Goal: Task Accomplishment & Management: Use online tool/utility

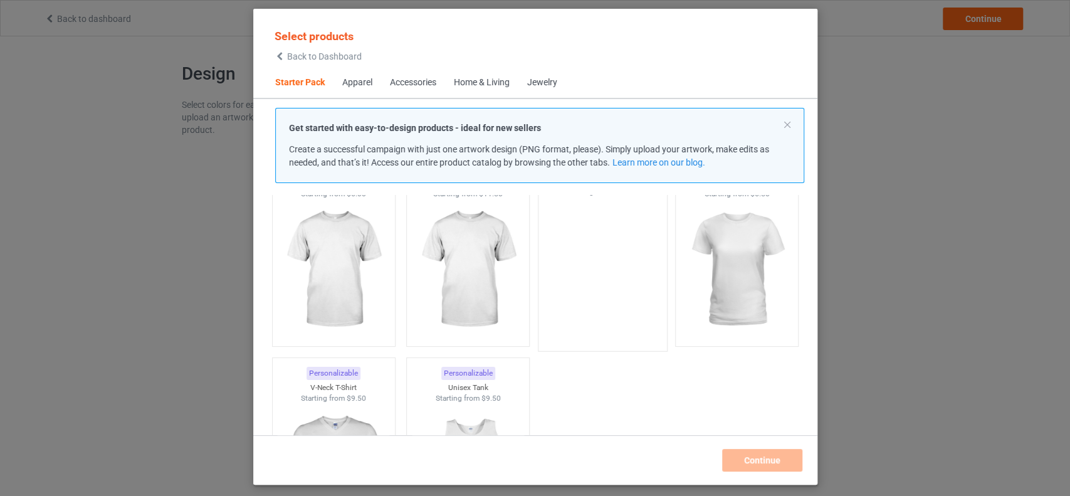
scroll to position [57, 0]
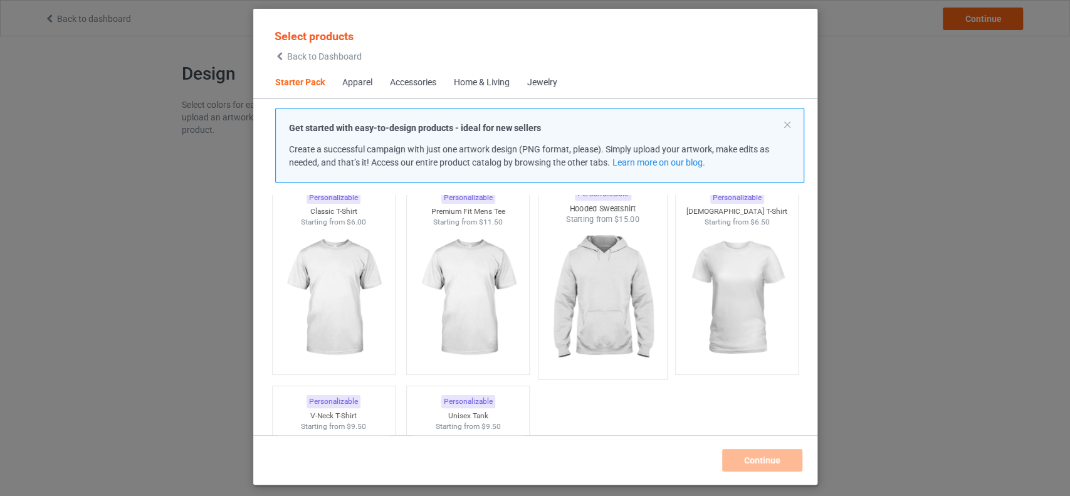
click at [609, 281] on img at bounding box center [602, 298] width 118 height 147
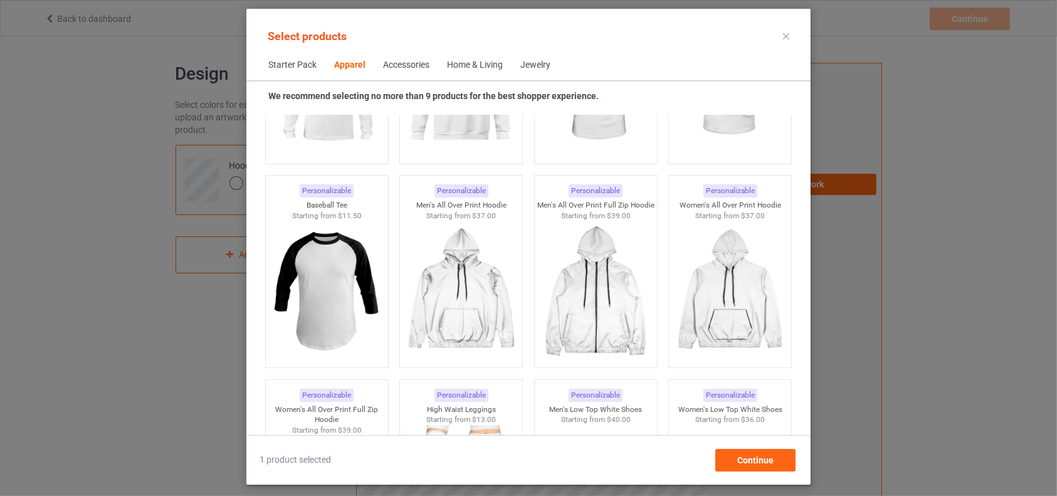
scroll to position [1060, 0]
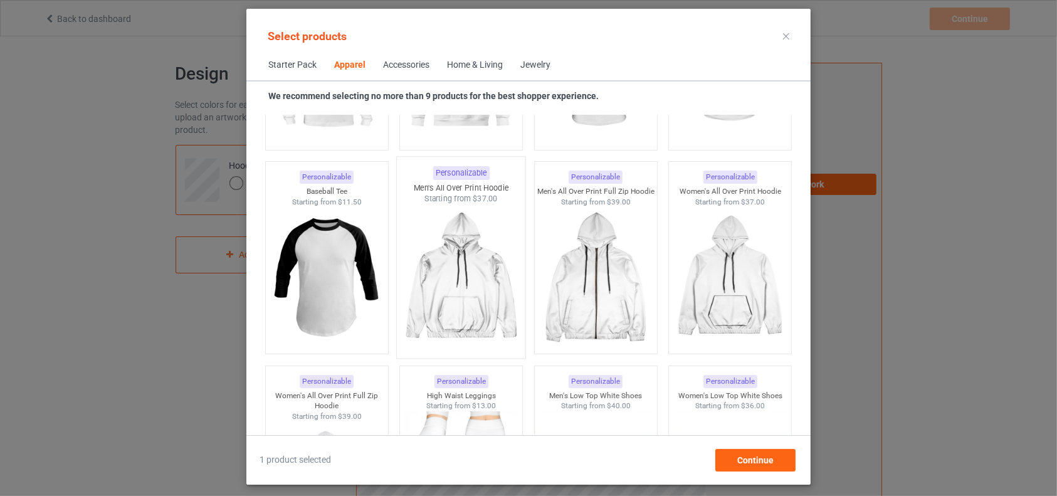
click at [481, 288] on img at bounding box center [461, 277] width 118 height 147
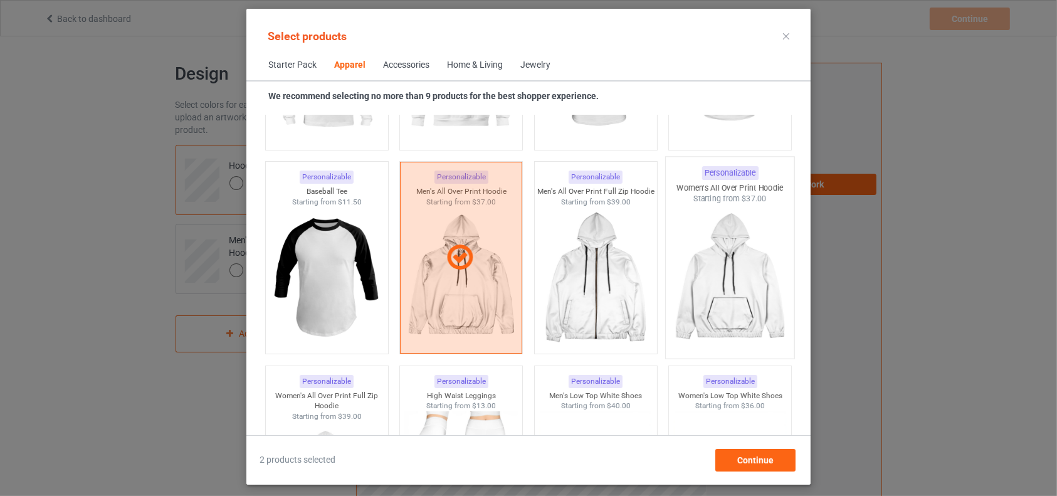
click at [752, 303] on img at bounding box center [730, 277] width 118 height 147
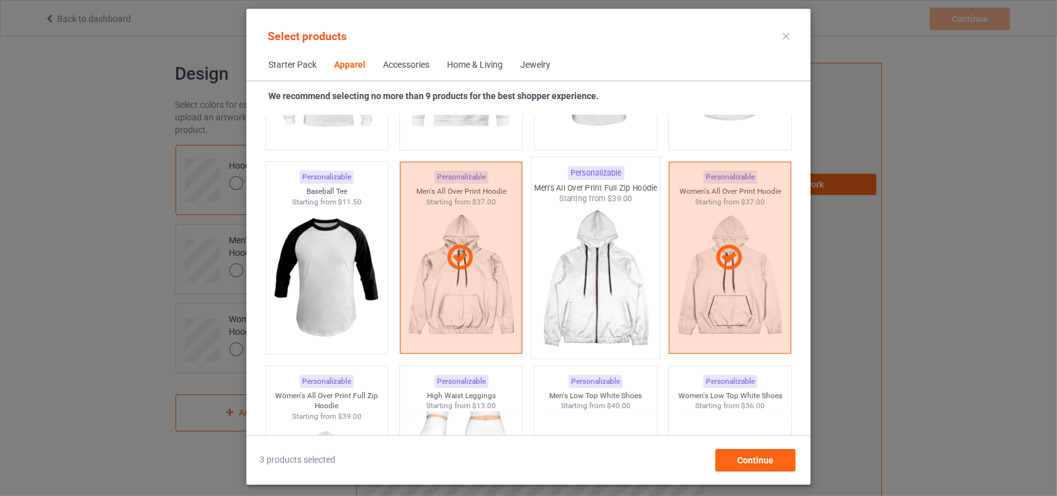
click at [627, 307] on img at bounding box center [595, 277] width 118 height 147
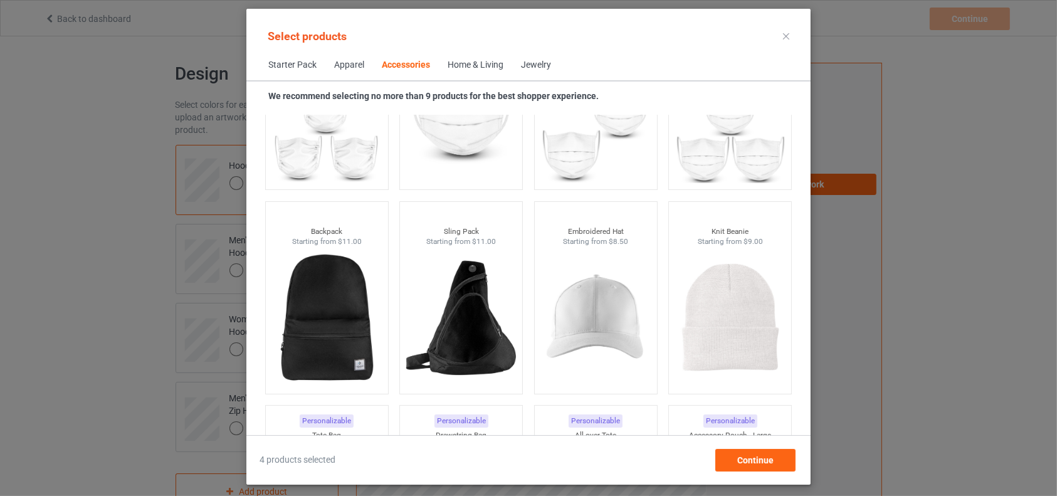
scroll to position [3595, 0]
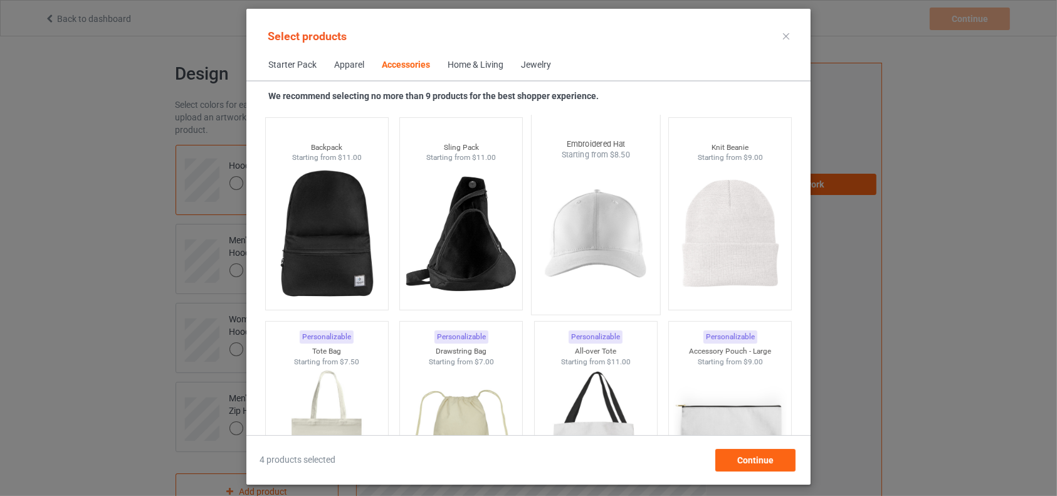
click at [574, 240] on img at bounding box center [595, 233] width 118 height 147
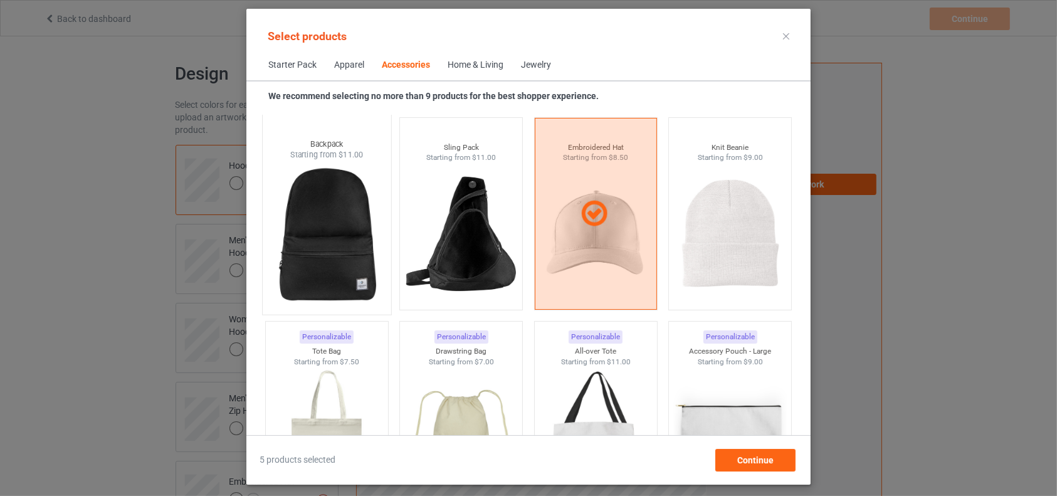
click at [308, 249] on img at bounding box center [327, 233] width 118 height 147
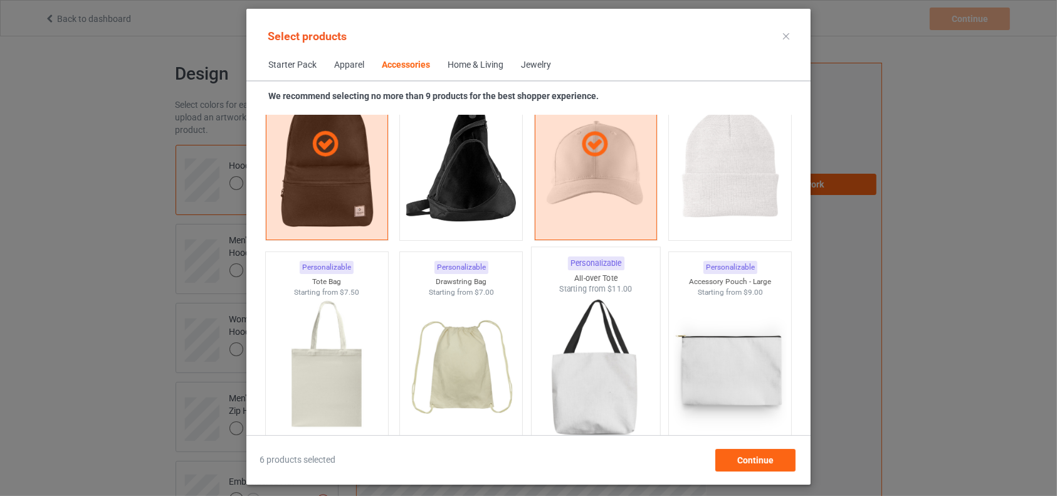
scroll to position [3761, 0]
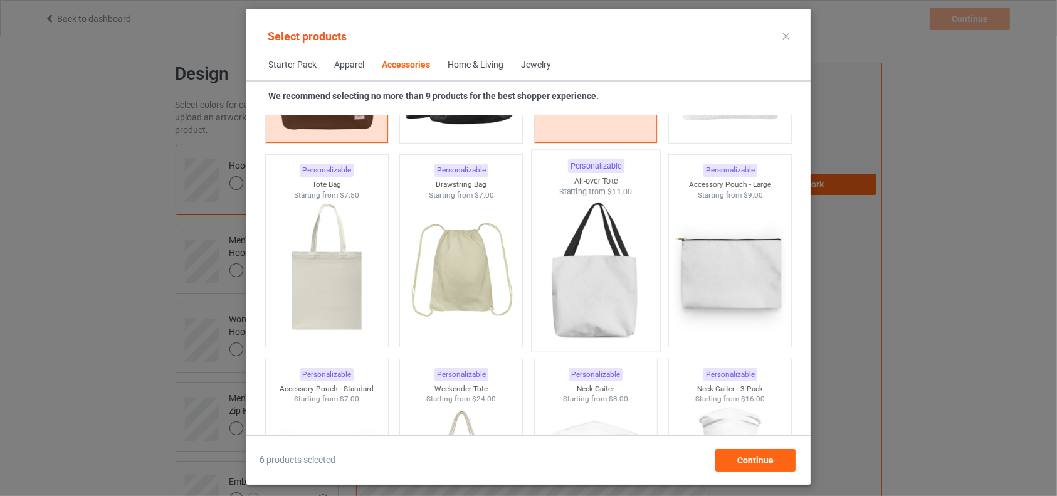
click at [568, 288] on img at bounding box center [595, 270] width 118 height 147
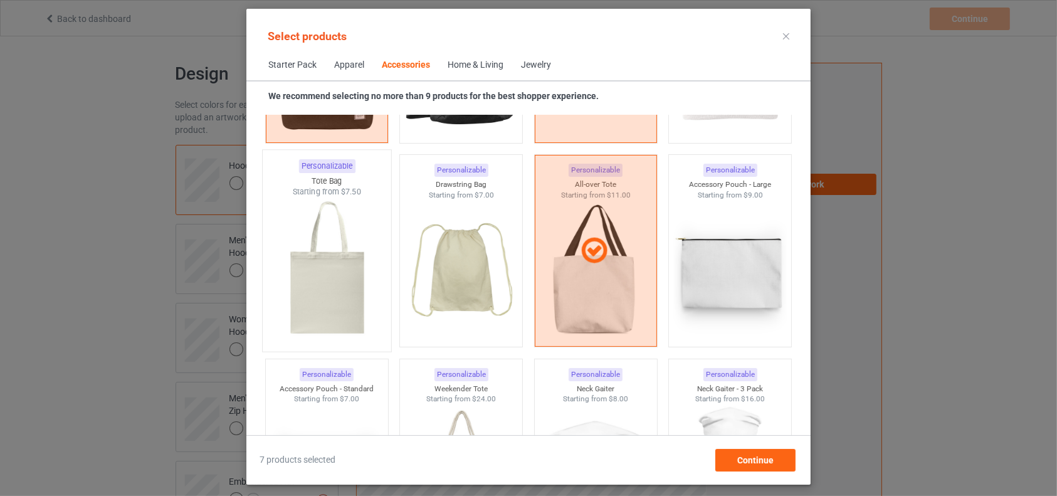
click at [328, 280] on img at bounding box center [327, 270] width 118 height 147
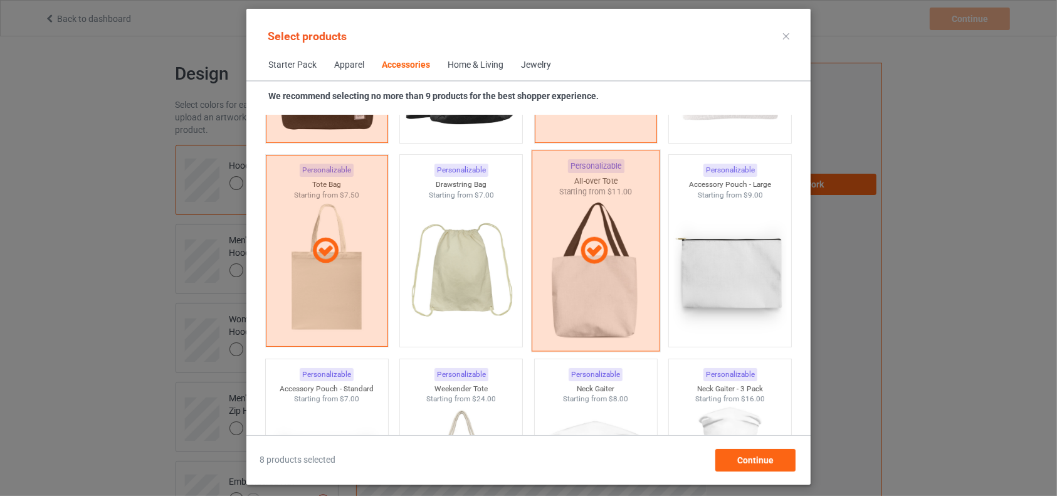
click at [620, 269] on div at bounding box center [595, 250] width 128 height 201
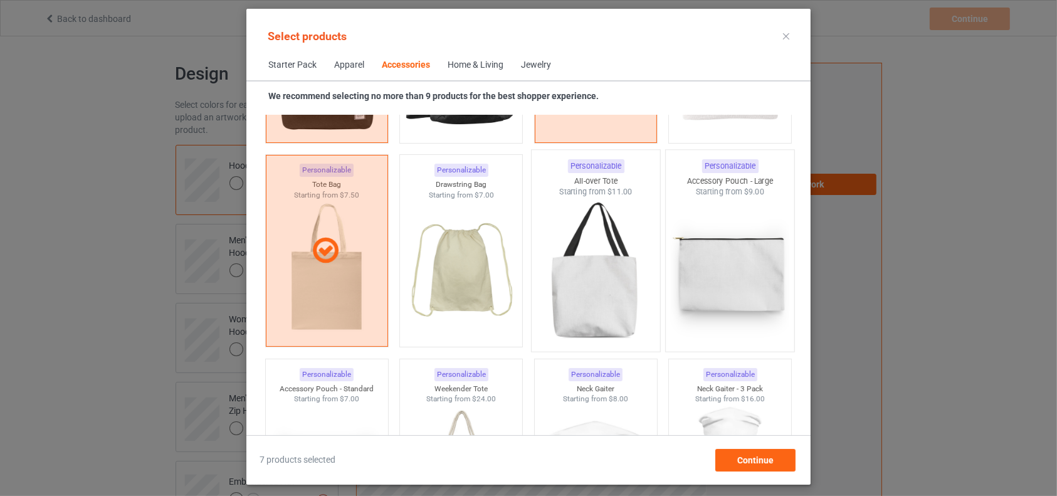
click at [727, 273] on img at bounding box center [730, 270] width 118 height 147
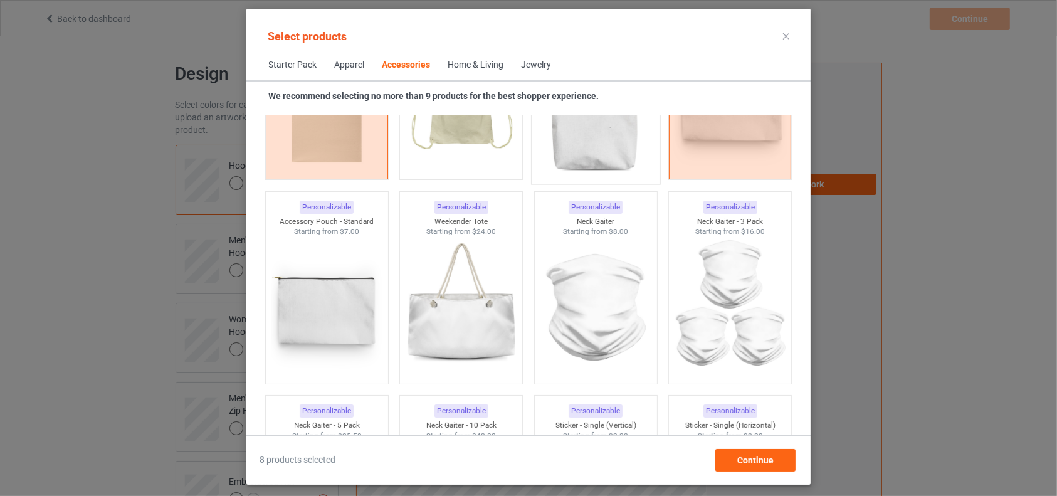
scroll to position [3817, 0]
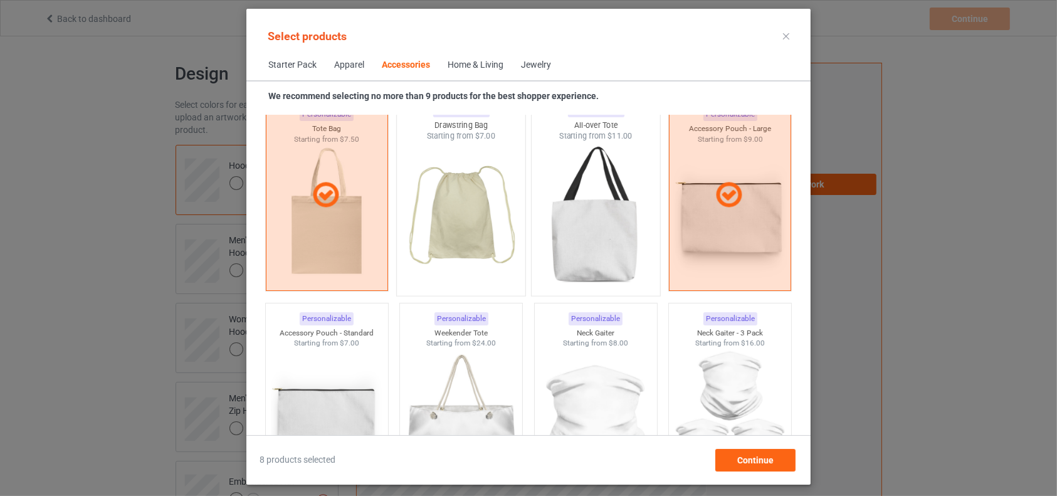
click at [466, 254] on img at bounding box center [461, 215] width 118 height 147
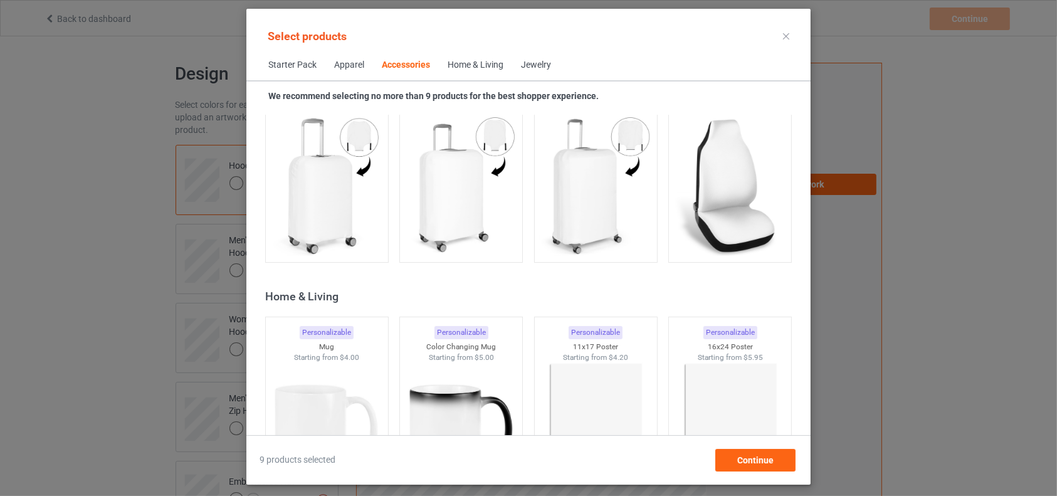
scroll to position [5589, 0]
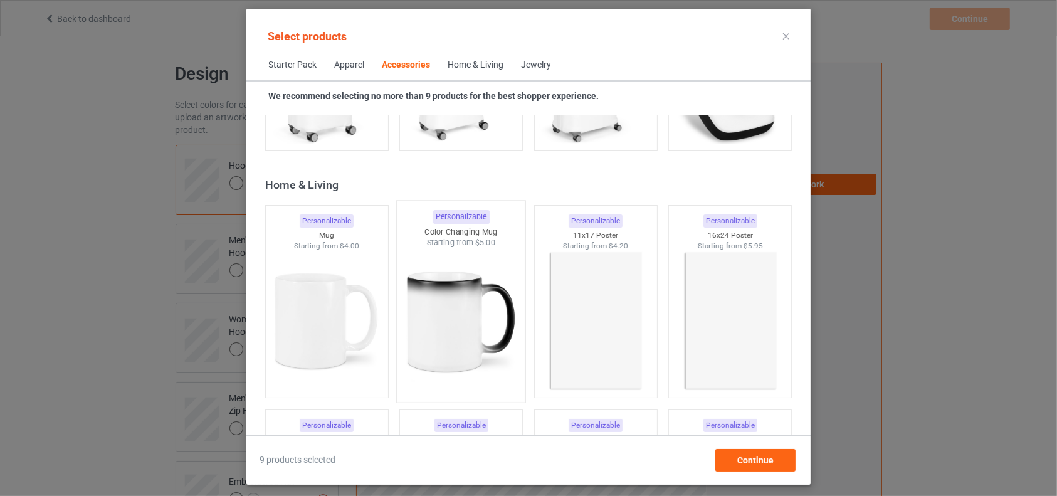
click at [461, 320] on img at bounding box center [461, 321] width 118 height 147
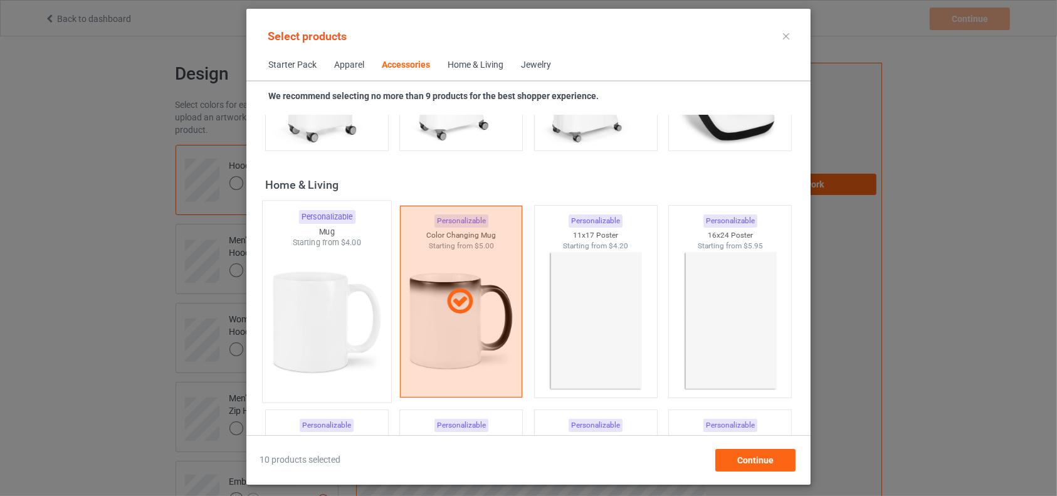
click at [350, 330] on img at bounding box center [327, 321] width 118 height 147
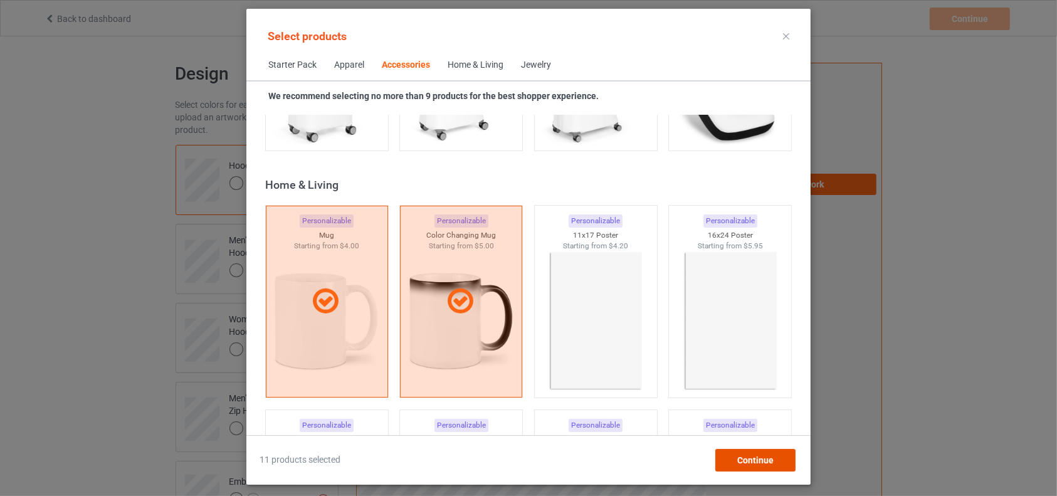
click at [758, 464] on span "Continue" at bounding box center [755, 460] width 36 height 10
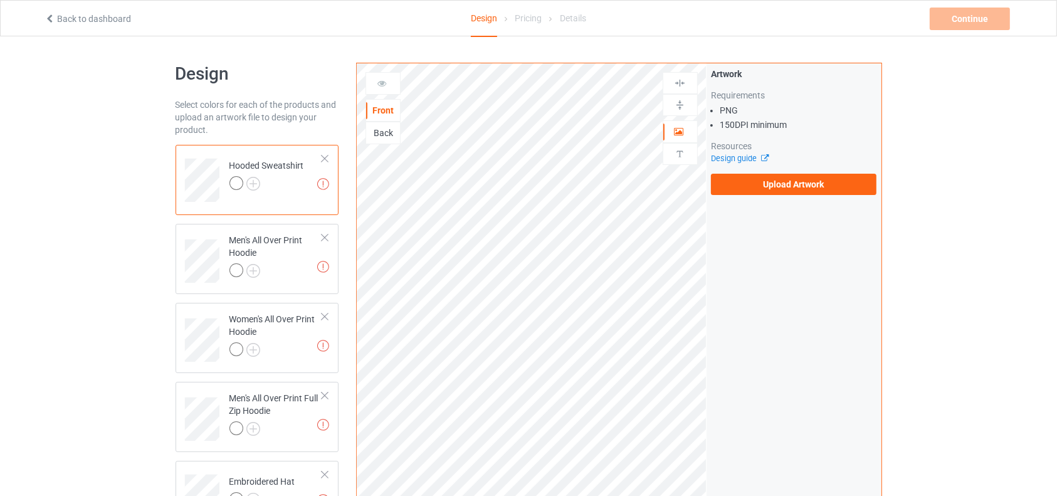
click at [382, 138] on div "Back" at bounding box center [383, 133] width 34 height 13
click at [737, 178] on label "Upload Artwork" at bounding box center [794, 184] width 166 height 21
click at [0, 0] on input "Upload Artwork" at bounding box center [0, 0] width 0 height 0
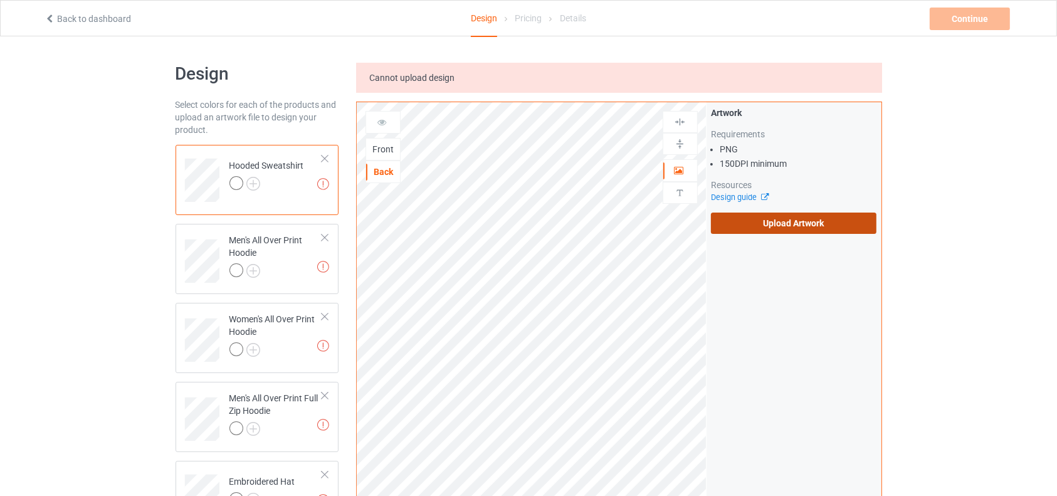
click at [746, 227] on label "Upload Artwork" at bounding box center [794, 222] width 166 height 21
click at [0, 0] on input "Upload Artwork" at bounding box center [0, 0] width 0 height 0
click at [865, 217] on label "Upload Artwork" at bounding box center [794, 222] width 166 height 21
click at [0, 0] on input "Upload Artwork" at bounding box center [0, 0] width 0 height 0
click at [777, 233] on label "Upload Artwork" at bounding box center [794, 222] width 166 height 21
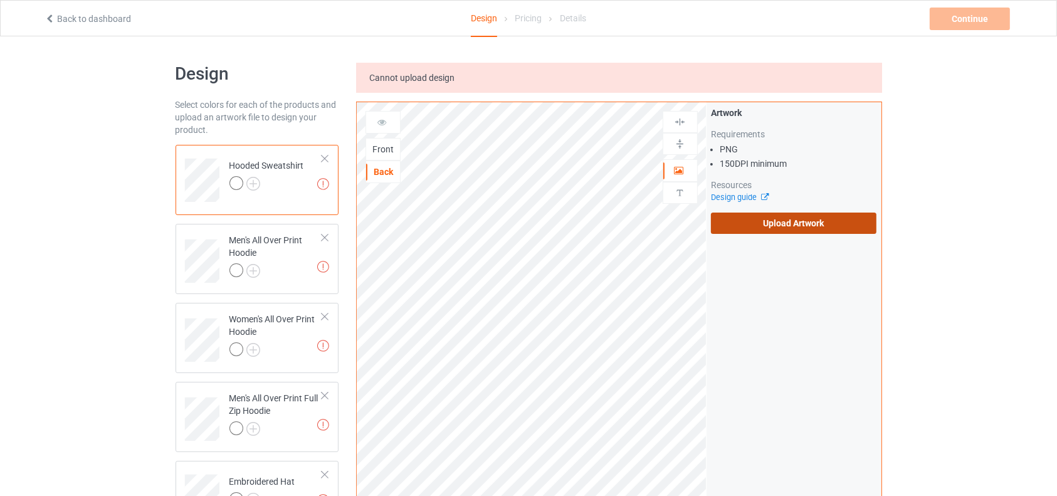
click at [0, 0] on input "Upload Artwork" at bounding box center [0, 0] width 0 height 0
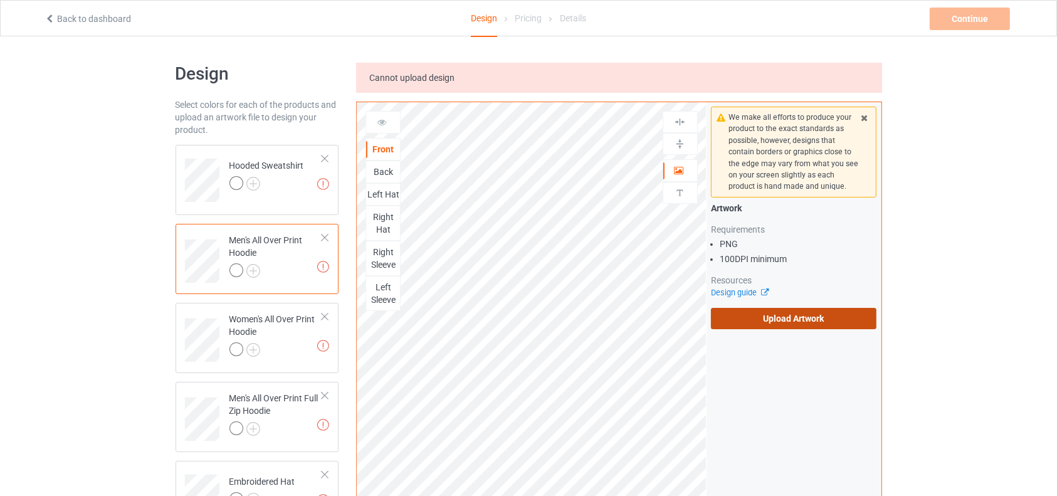
click at [763, 315] on label "Upload Artwork" at bounding box center [794, 318] width 166 height 21
click at [0, 0] on input "Upload Artwork" at bounding box center [0, 0] width 0 height 0
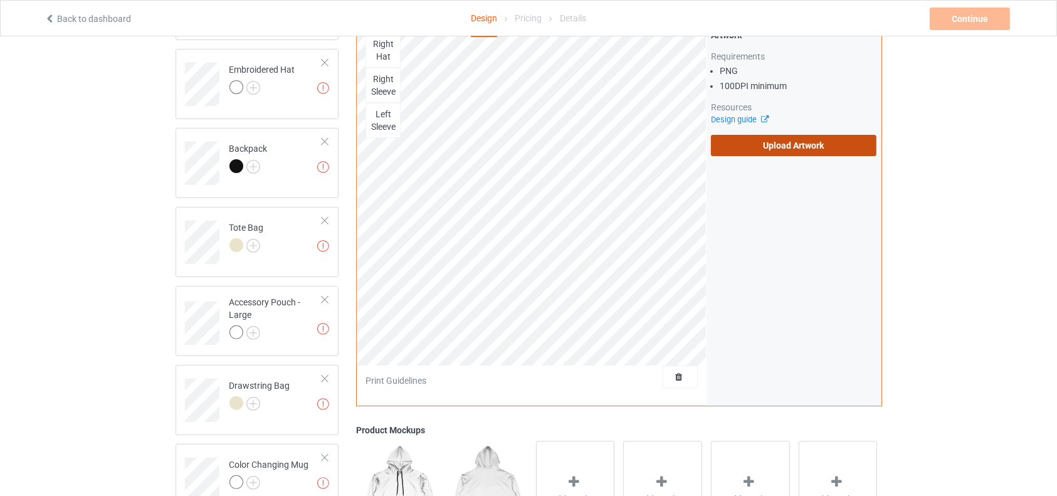
scroll to position [593, 0]
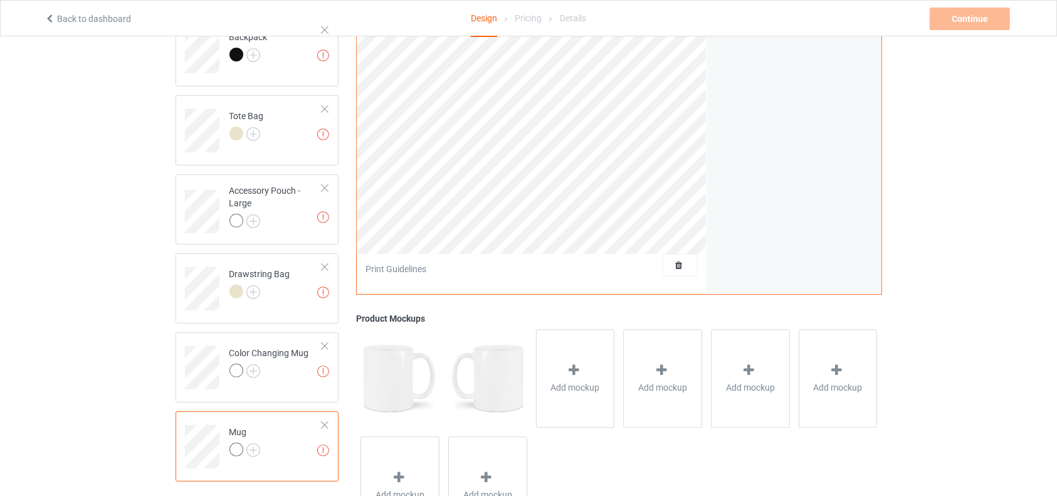
scroll to position [245, 0]
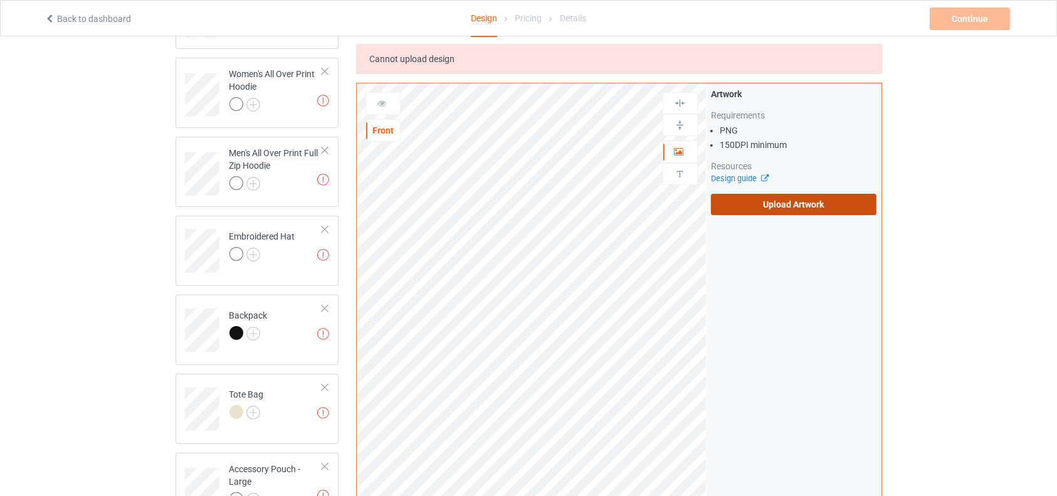
click at [747, 203] on label "Upload Artwork" at bounding box center [794, 204] width 166 height 21
click at [0, 0] on input "Upload Artwork" at bounding box center [0, 0] width 0 height 0
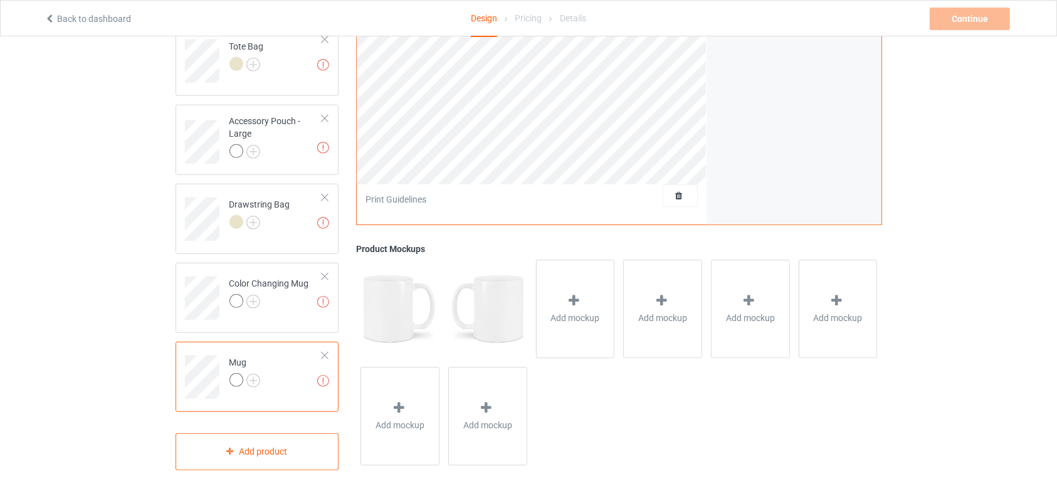
scroll to position [0, 0]
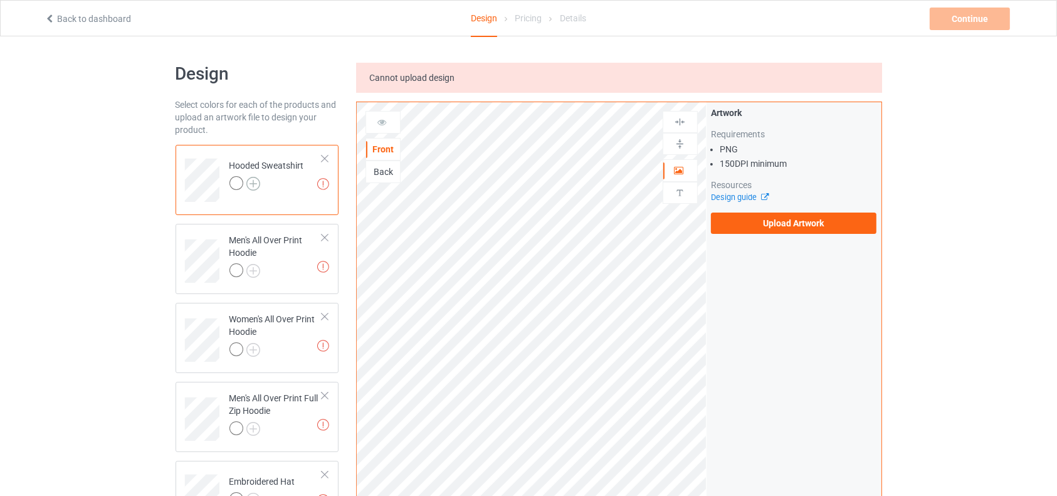
click at [246, 183] on img at bounding box center [253, 184] width 14 height 14
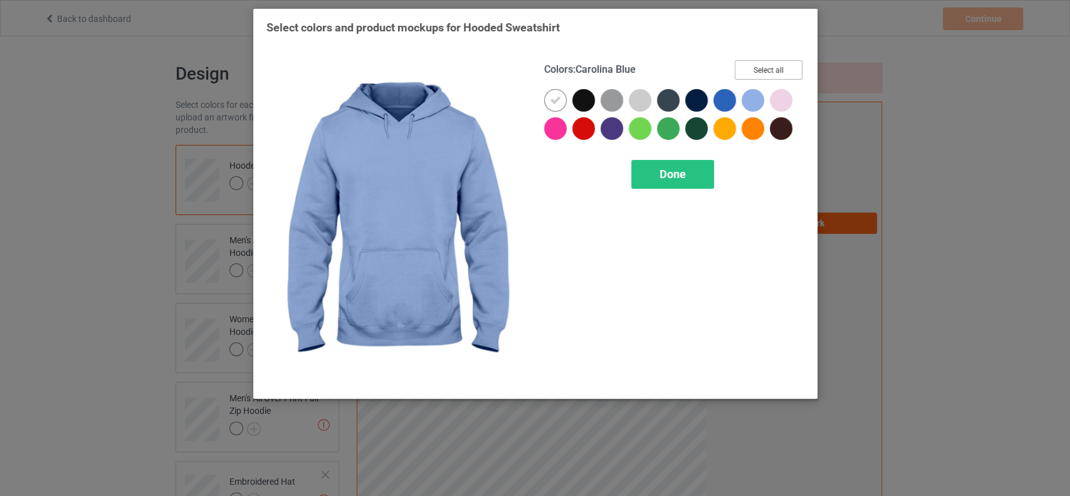
click at [762, 73] on button "Select all" at bounding box center [768, 69] width 68 height 19
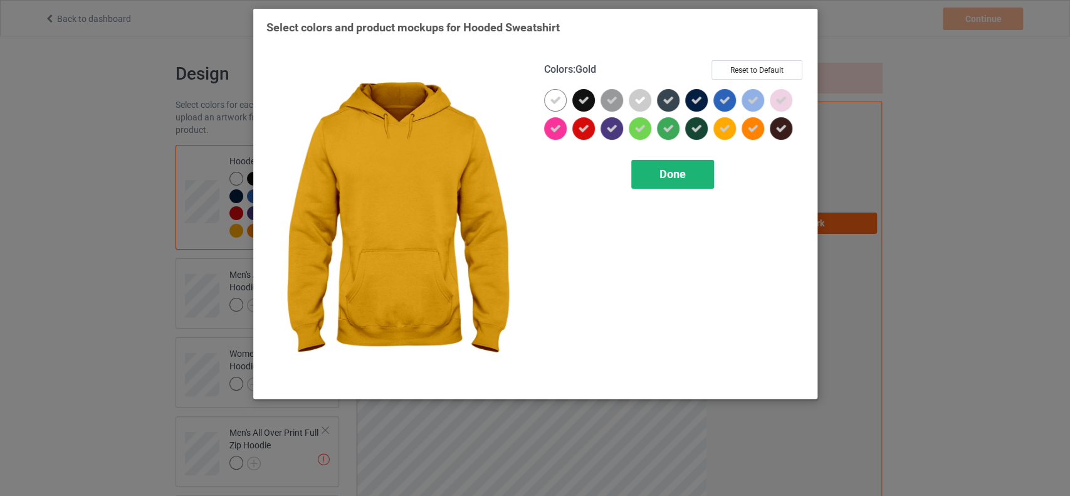
click at [679, 174] on span "Done" at bounding box center [672, 173] width 26 height 13
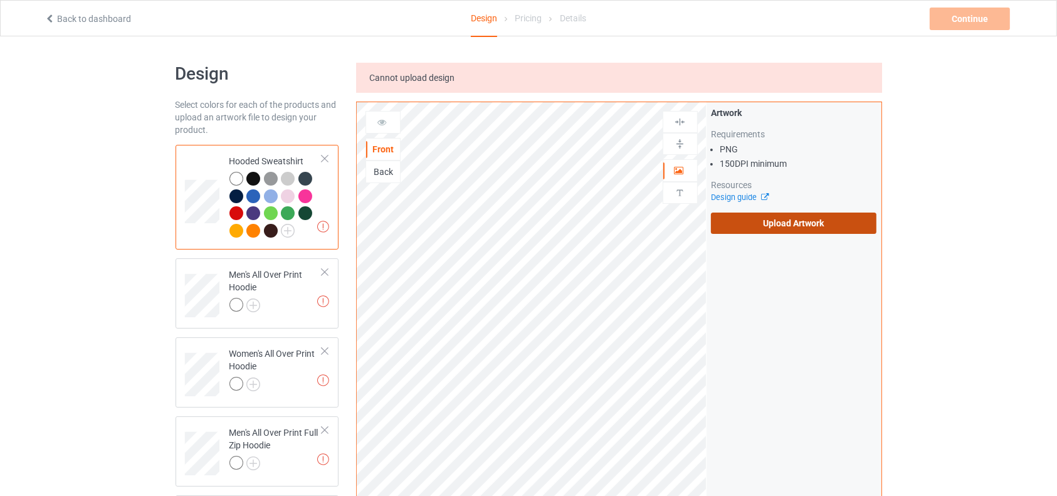
click at [814, 212] on label "Upload Artwork" at bounding box center [794, 222] width 166 height 21
click at [0, 0] on input "Upload Artwork" at bounding box center [0, 0] width 0 height 0
click at [761, 222] on label "Upload Artwork" at bounding box center [794, 222] width 166 height 21
click at [0, 0] on input "Upload Artwork" at bounding box center [0, 0] width 0 height 0
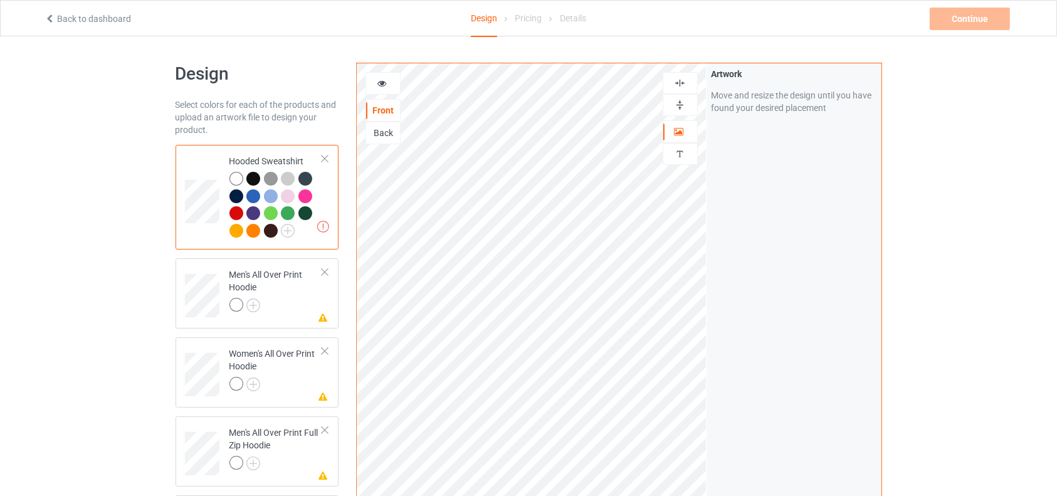
click at [386, 133] on div "Back" at bounding box center [383, 133] width 34 height 13
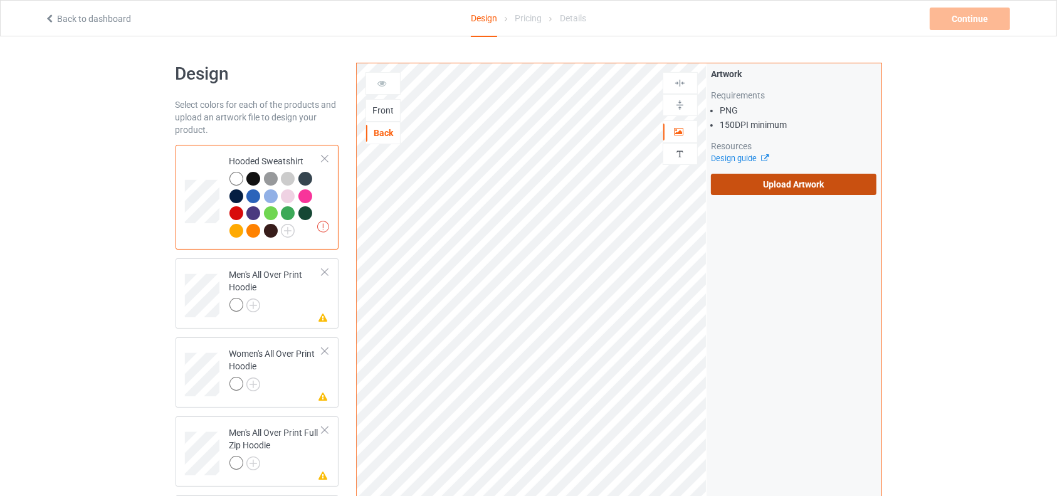
click at [760, 182] on label "Upload Artwork" at bounding box center [794, 184] width 166 height 21
click at [0, 0] on input "Upload Artwork" at bounding box center [0, 0] width 0 height 0
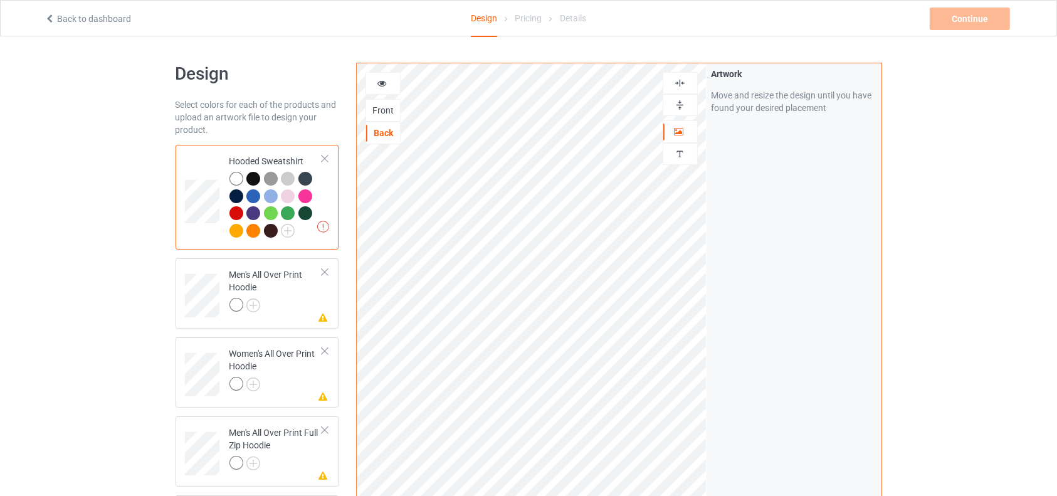
click at [681, 78] on img at bounding box center [680, 83] width 12 height 12
click at [377, 113] on div "Front" at bounding box center [383, 110] width 34 height 13
click at [256, 180] on div at bounding box center [253, 179] width 14 height 14
click at [380, 76] on div at bounding box center [382, 83] width 35 height 23
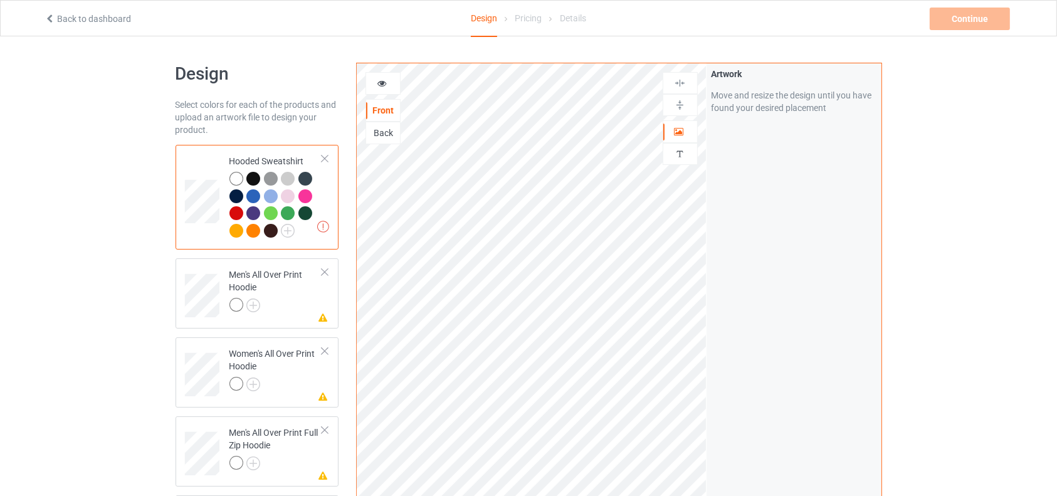
click at [383, 81] on icon at bounding box center [382, 81] width 11 height 9
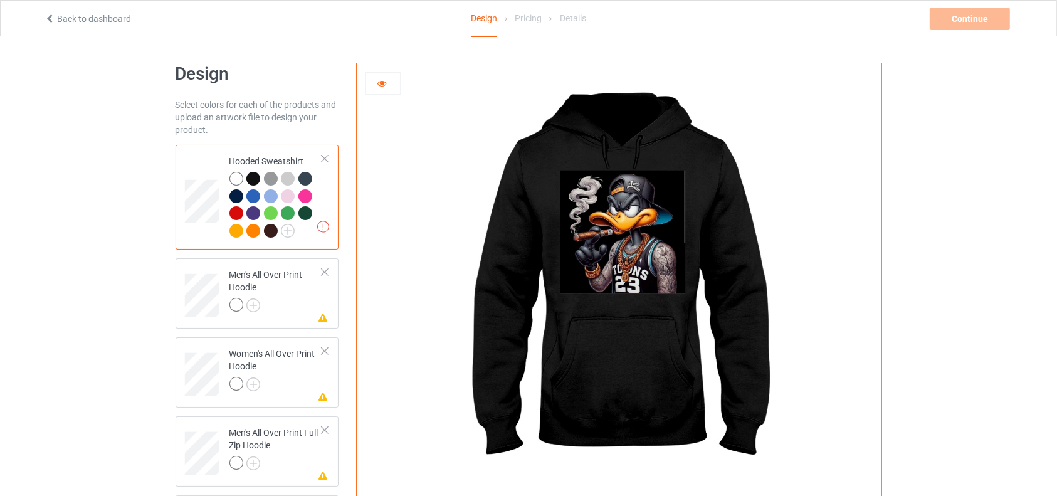
click at [265, 180] on div at bounding box center [271, 179] width 14 height 14
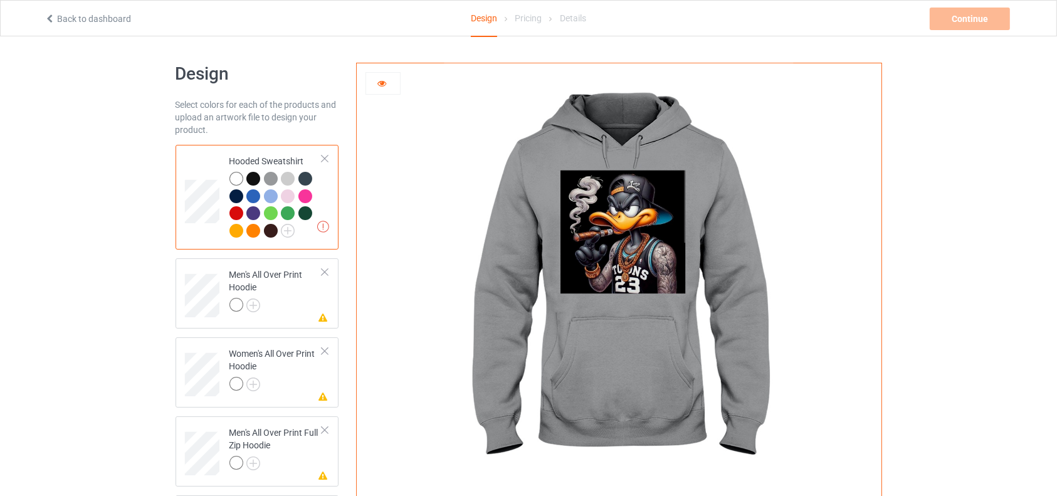
click at [387, 85] on div at bounding box center [383, 83] width 34 height 13
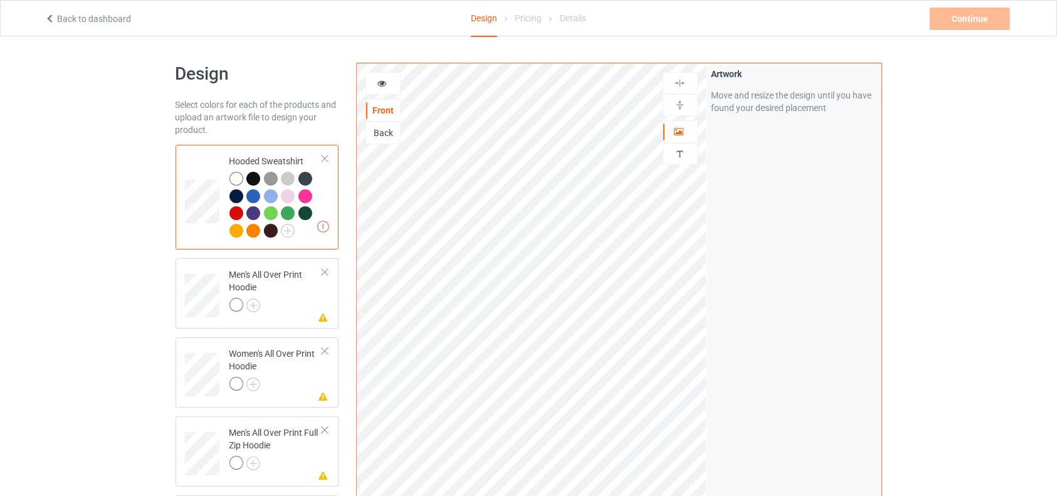
click at [389, 122] on div "Back" at bounding box center [382, 133] width 35 height 23
click at [384, 131] on div "Back" at bounding box center [383, 133] width 34 height 13
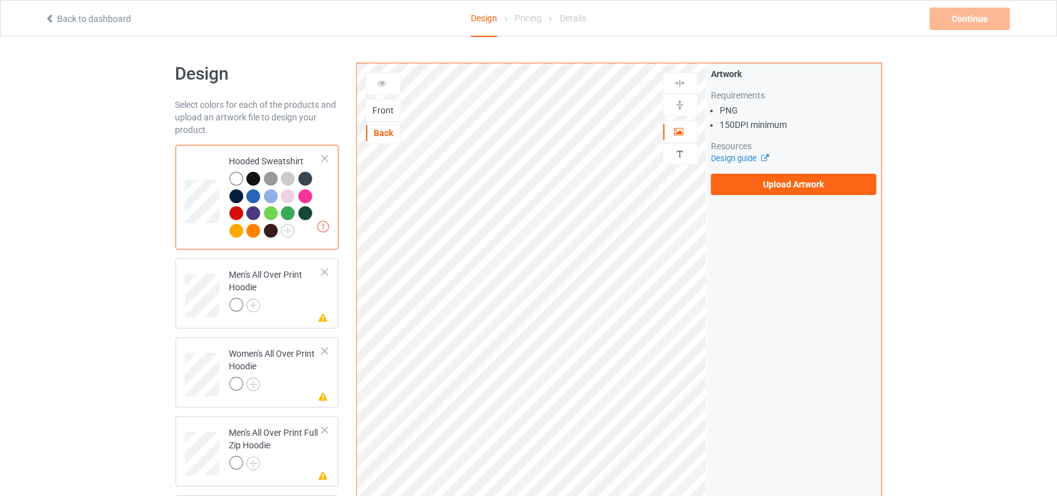
click at [381, 123] on div "Back" at bounding box center [382, 133] width 35 height 23
click at [381, 113] on div "Front" at bounding box center [383, 110] width 34 height 13
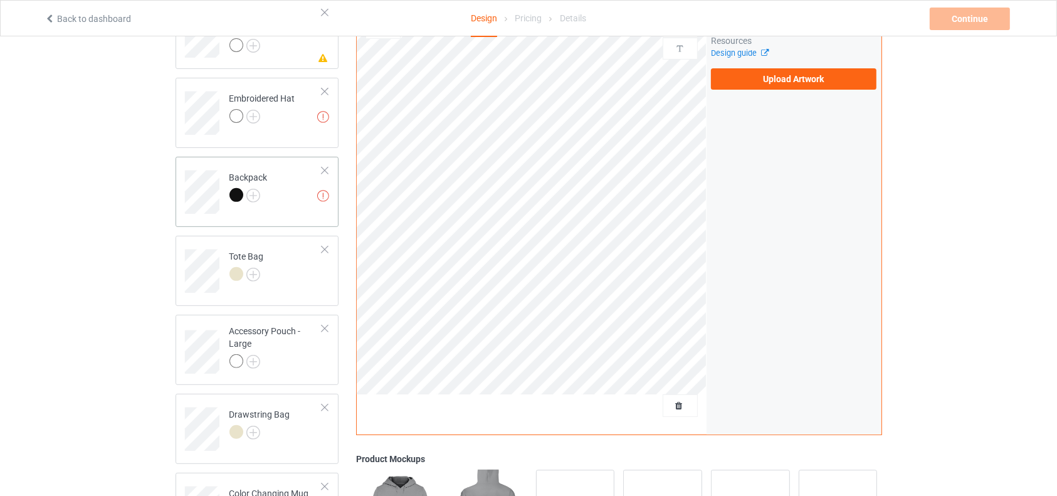
scroll to position [431, 0]
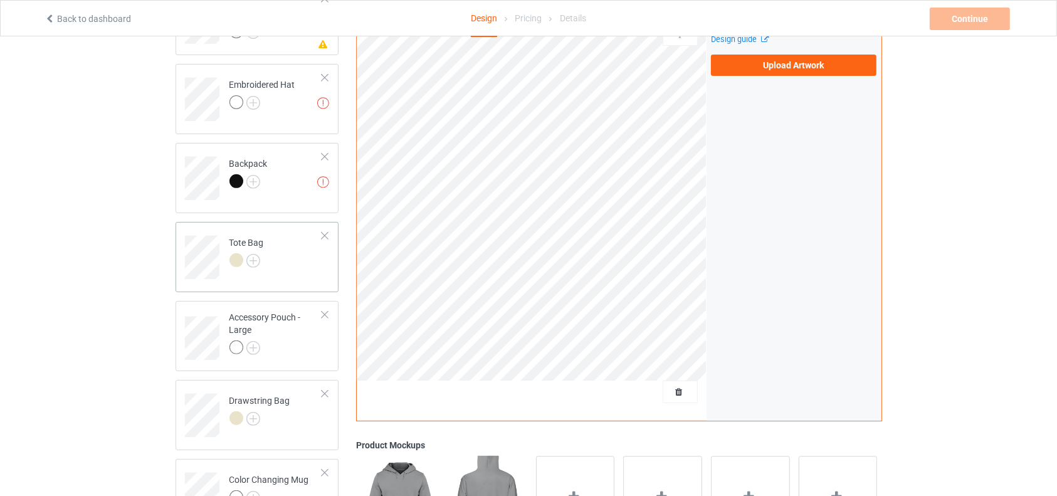
click at [204, 282] on div "Tote Bag" at bounding box center [257, 257] width 164 height 70
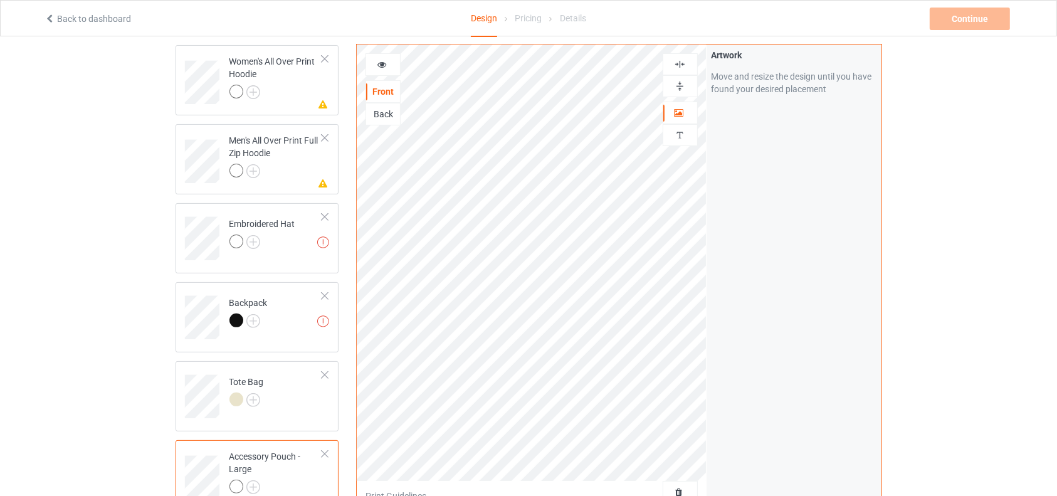
scroll to position [278, 0]
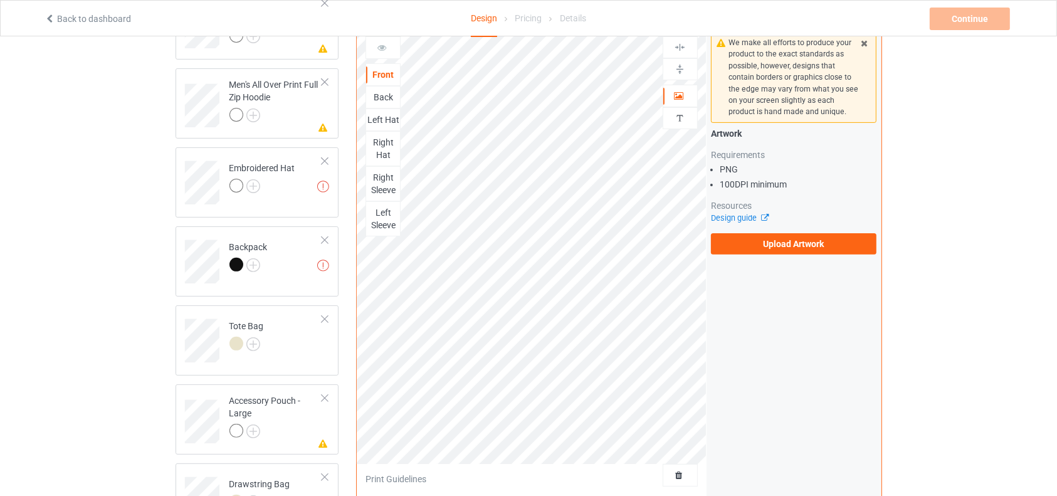
scroll to position [628, 0]
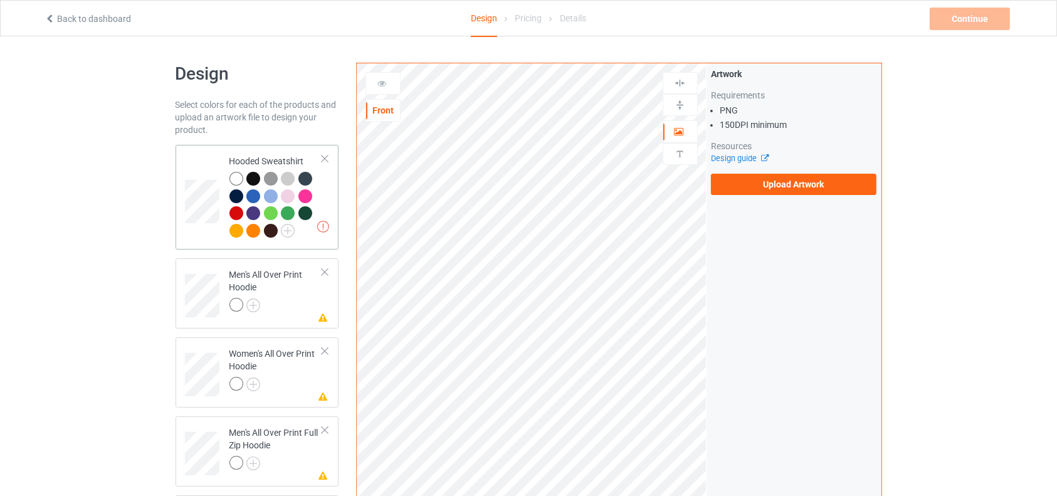
click at [207, 178] on td at bounding box center [204, 197] width 38 height 95
click at [762, 193] on label "Upload Artwork" at bounding box center [794, 184] width 166 height 21
click at [0, 0] on input "Upload Artwork" at bounding box center [0, 0] width 0 height 0
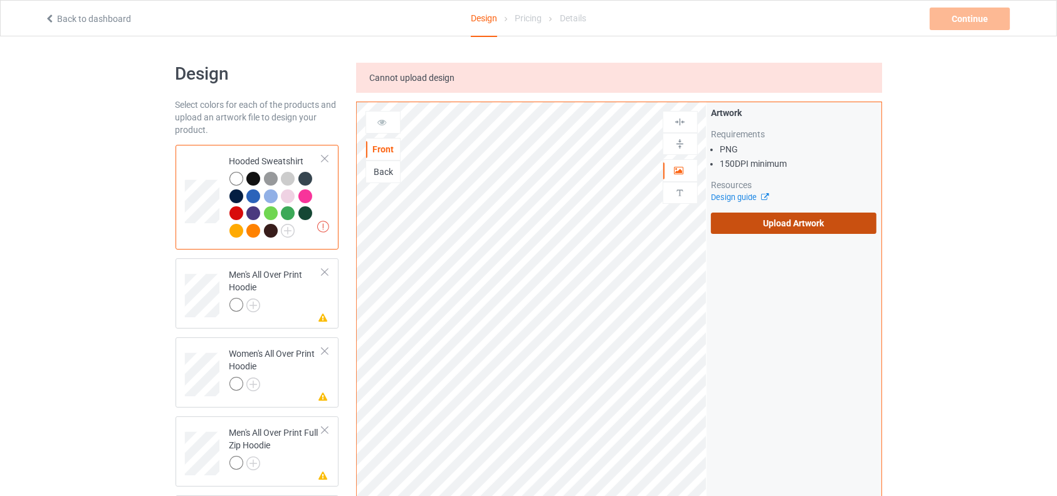
click at [782, 216] on label "Upload Artwork" at bounding box center [794, 222] width 166 height 21
click at [0, 0] on input "Upload Artwork" at bounding box center [0, 0] width 0 height 0
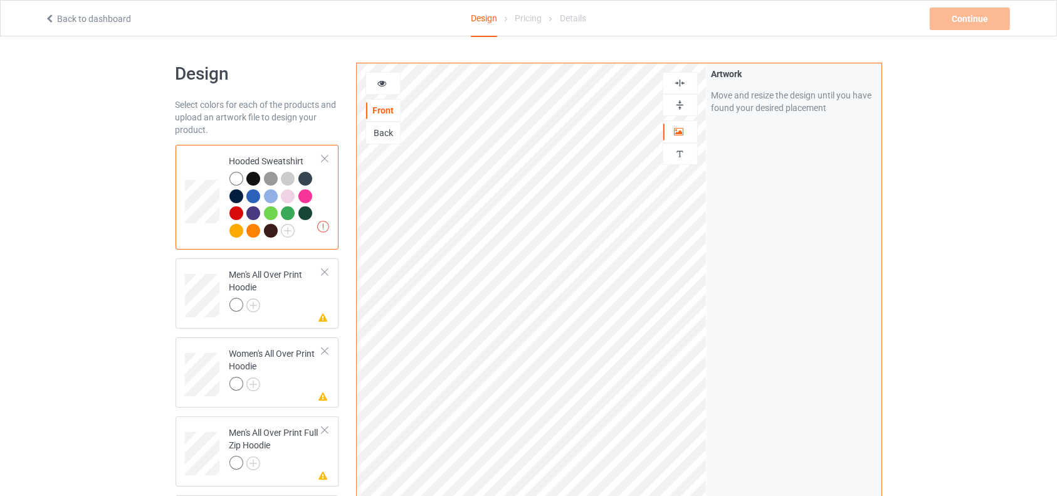
click at [381, 81] on icon at bounding box center [382, 81] width 11 height 9
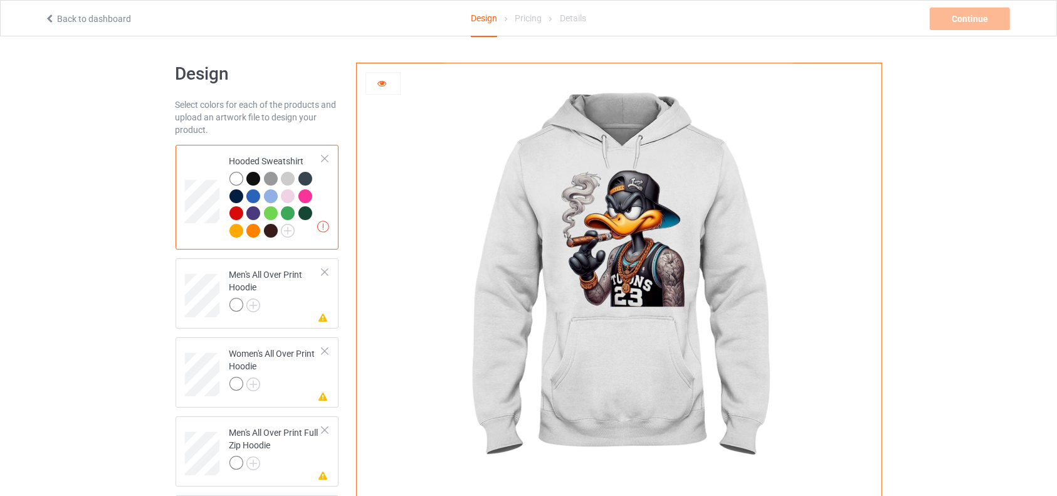
click at [590, 201] on img at bounding box center [618, 281] width 349 height 436
click at [247, 179] on div at bounding box center [253, 179] width 14 height 14
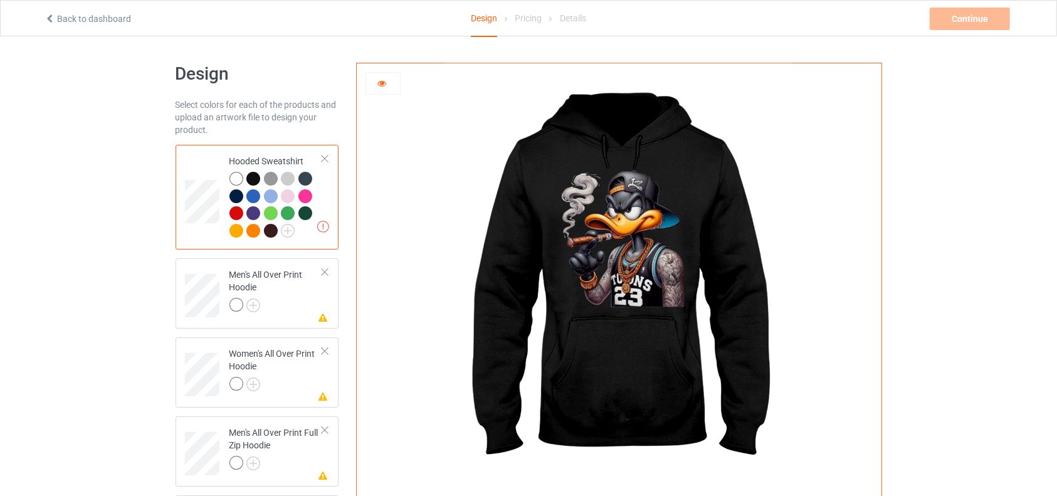
click at [274, 180] on div at bounding box center [271, 179] width 14 height 14
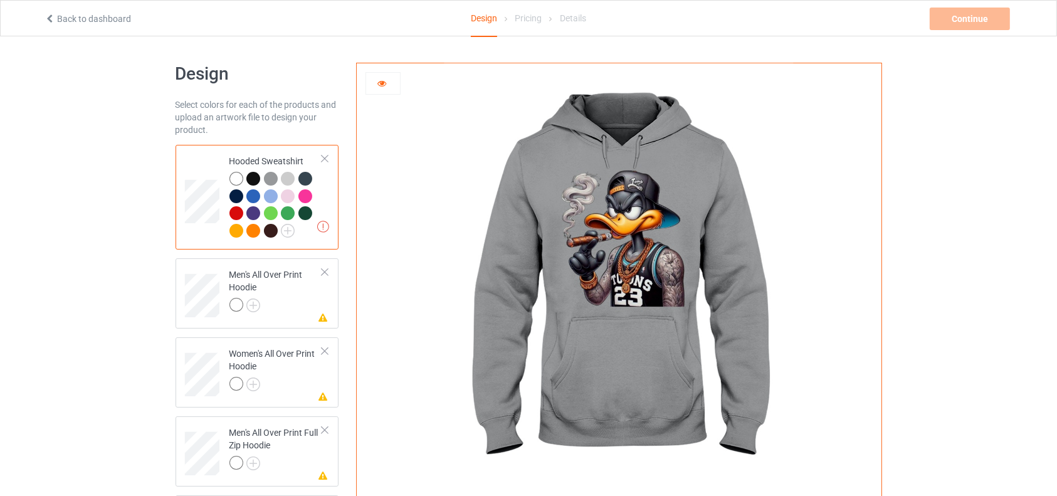
click at [286, 179] on div at bounding box center [288, 179] width 14 height 14
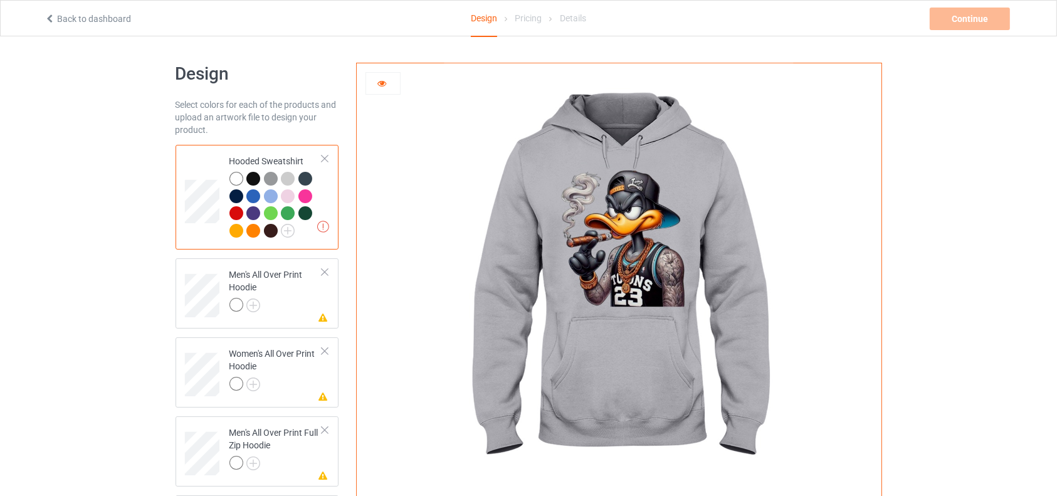
click at [270, 174] on div at bounding box center [271, 179] width 14 height 14
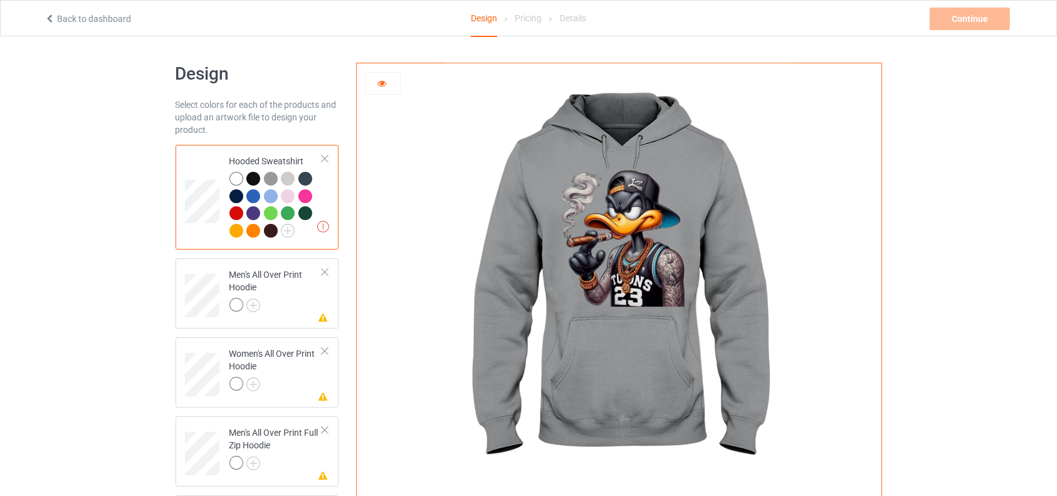
click at [298, 175] on div at bounding box center [305, 179] width 14 height 14
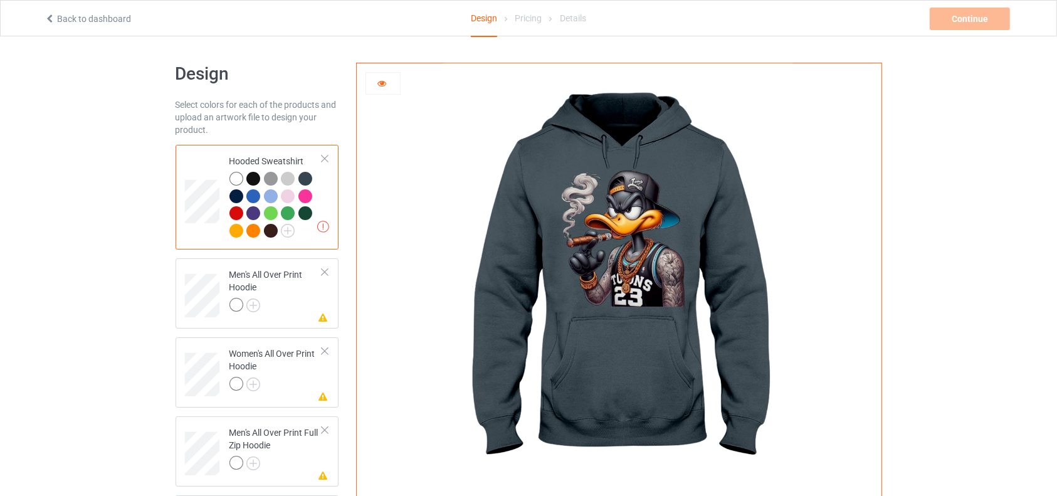
click at [236, 196] on div at bounding box center [236, 196] width 14 height 14
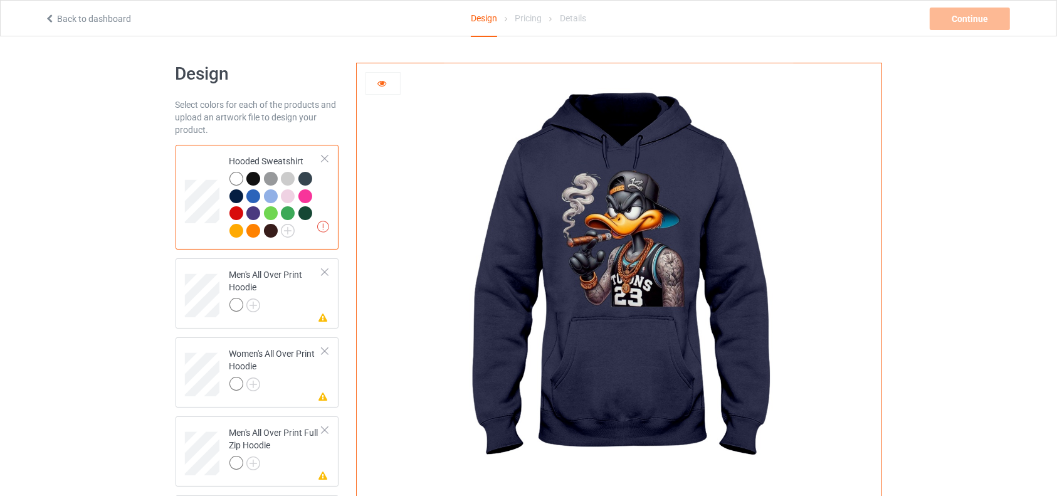
click at [254, 212] on div at bounding box center [253, 213] width 14 height 14
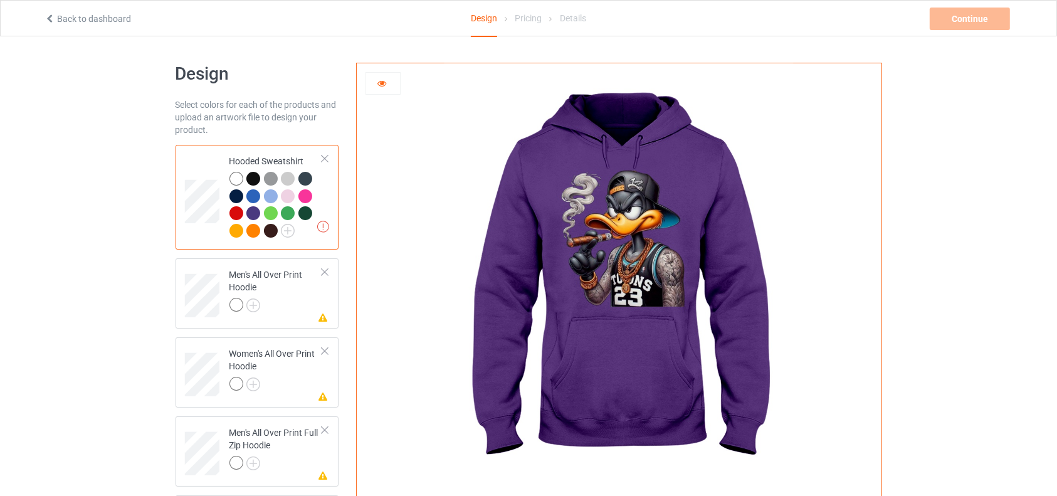
click at [274, 233] on div at bounding box center [271, 231] width 14 height 14
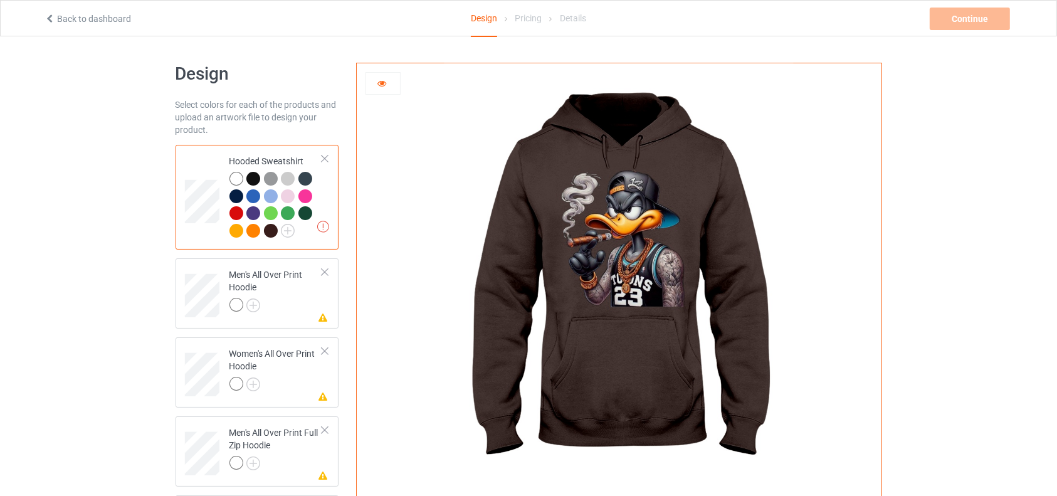
click at [271, 232] on div at bounding box center [271, 231] width 14 height 14
click at [248, 232] on div at bounding box center [253, 231] width 14 height 14
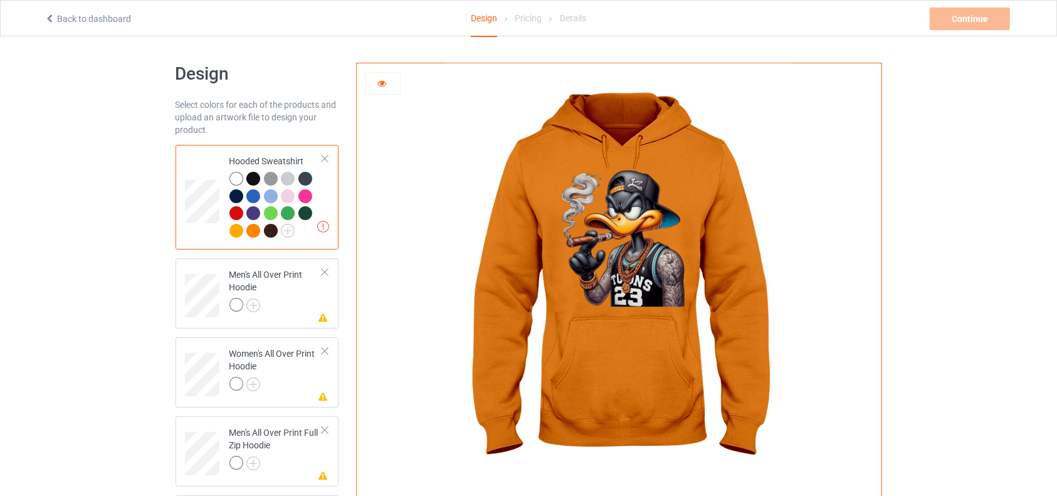
click at [380, 83] on icon at bounding box center [382, 81] width 11 height 9
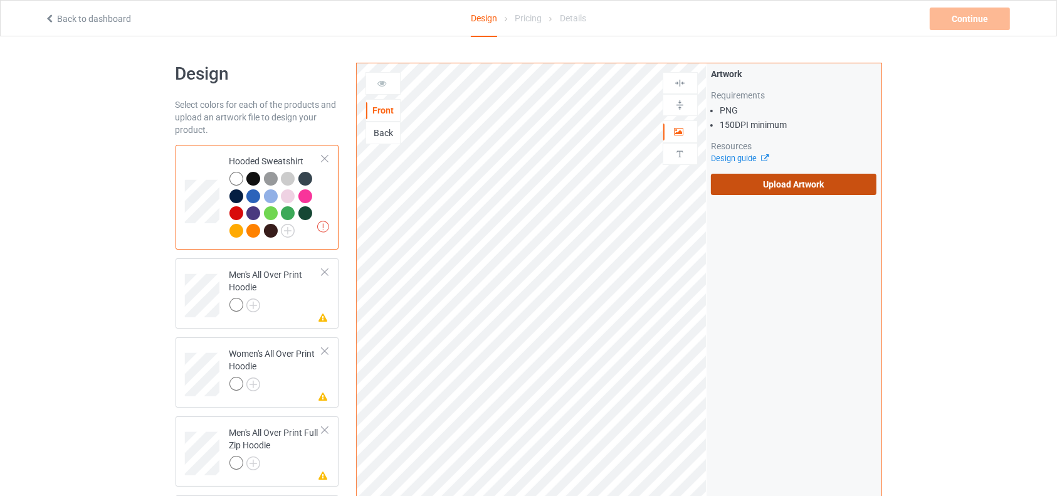
click at [787, 187] on label "Upload Artwork" at bounding box center [794, 184] width 166 height 21
click at [0, 0] on input "Upload Artwork" at bounding box center [0, 0] width 0 height 0
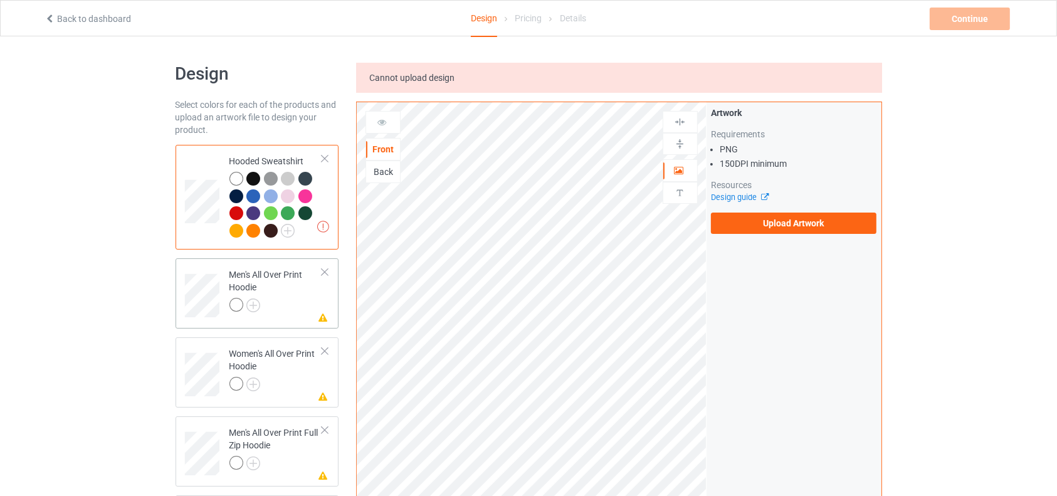
click at [327, 269] on div at bounding box center [324, 272] width 9 height 9
click at [327, 347] on div at bounding box center [324, 351] width 9 height 9
click at [327, 269] on div at bounding box center [324, 272] width 9 height 9
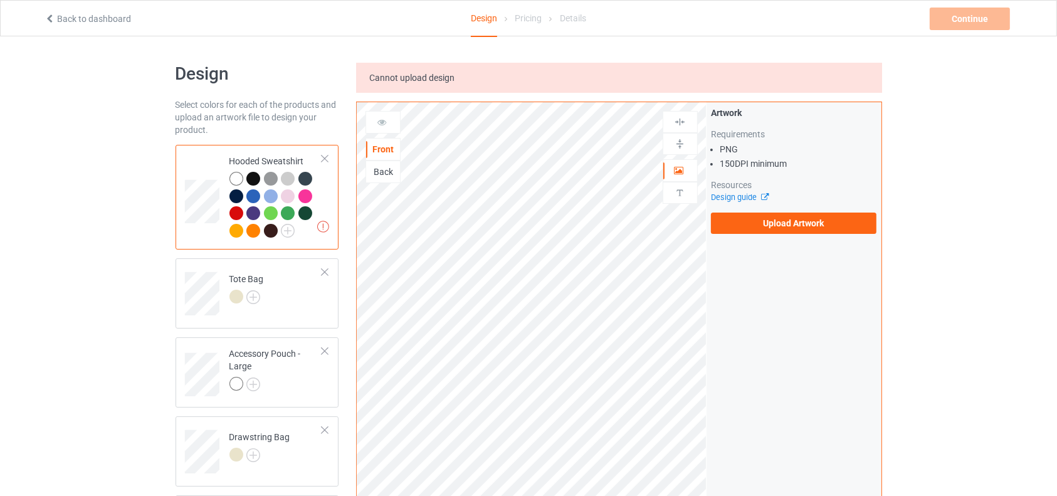
click at [327, 269] on div at bounding box center [324, 272] width 9 height 9
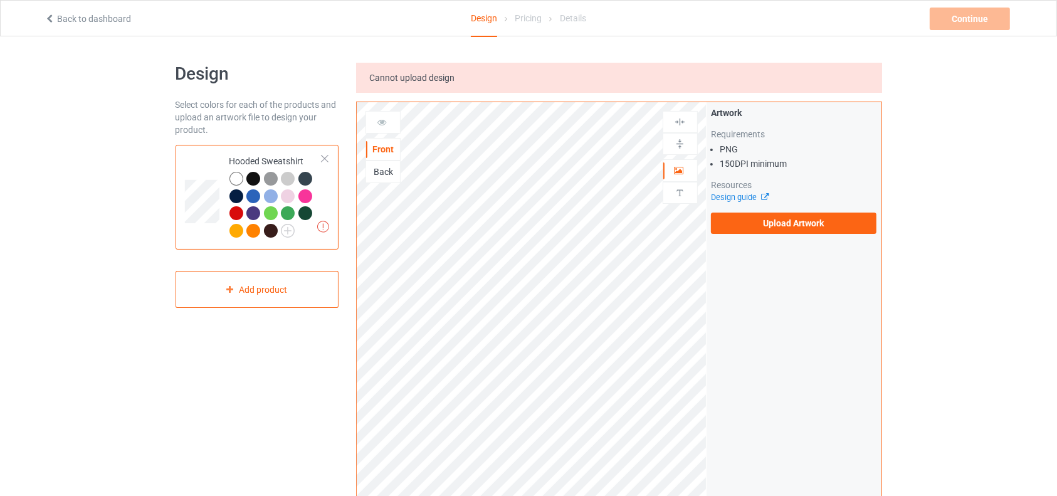
click at [234, 177] on div at bounding box center [236, 179] width 14 height 14
click at [785, 228] on label "Upload Artwork" at bounding box center [794, 222] width 166 height 21
click at [0, 0] on input "Upload Artwork" at bounding box center [0, 0] width 0 height 0
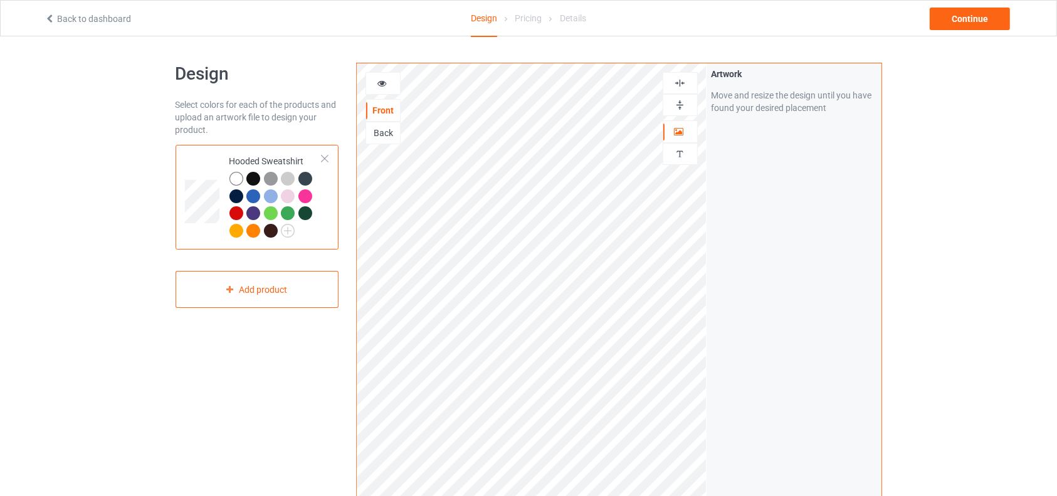
click at [389, 127] on div "Back" at bounding box center [383, 133] width 34 height 13
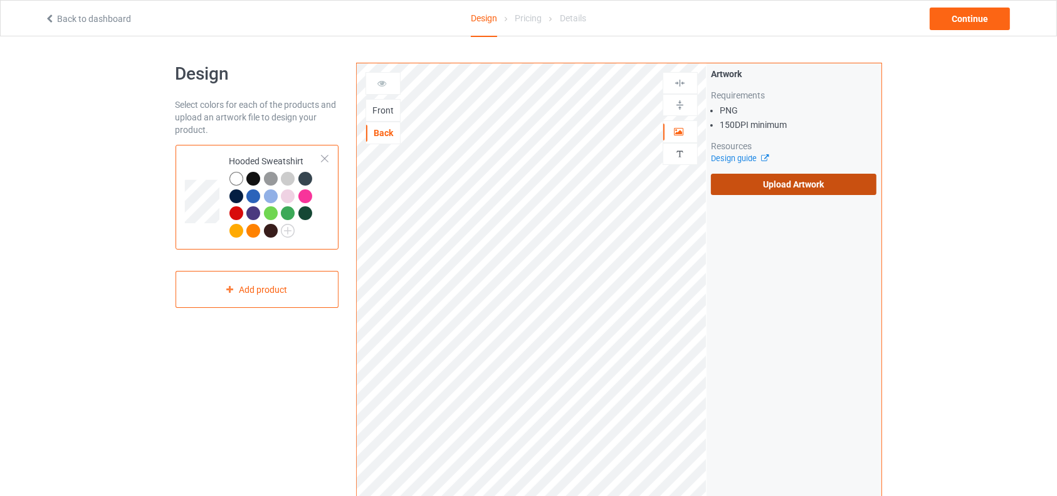
click at [749, 191] on label "Upload Artwork" at bounding box center [794, 184] width 166 height 21
click at [0, 0] on input "Upload Artwork" at bounding box center [0, 0] width 0 height 0
click at [386, 112] on div "Front" at bounding box center [383, 110] width 34 height 13
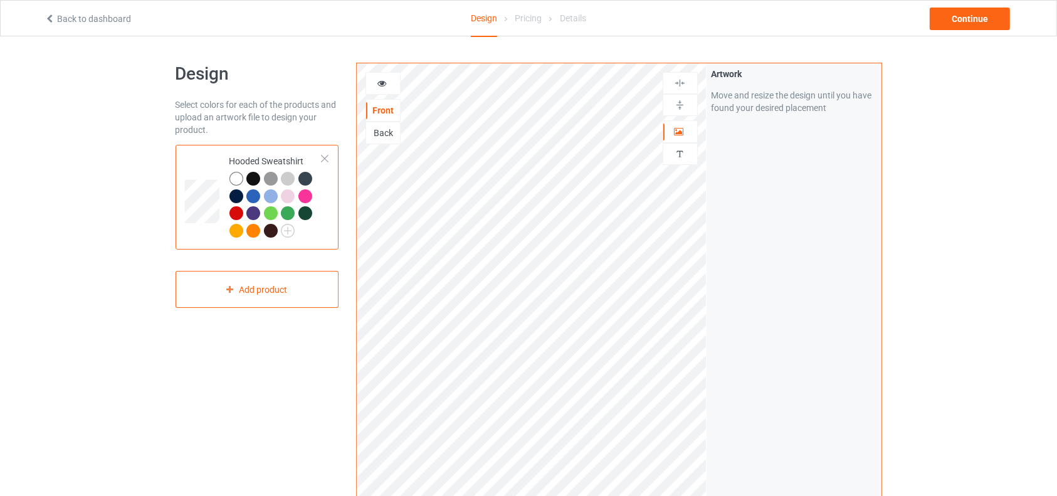
click at [390, 132] on div "Back" at bounding box center [383, 133] width 34 height 13
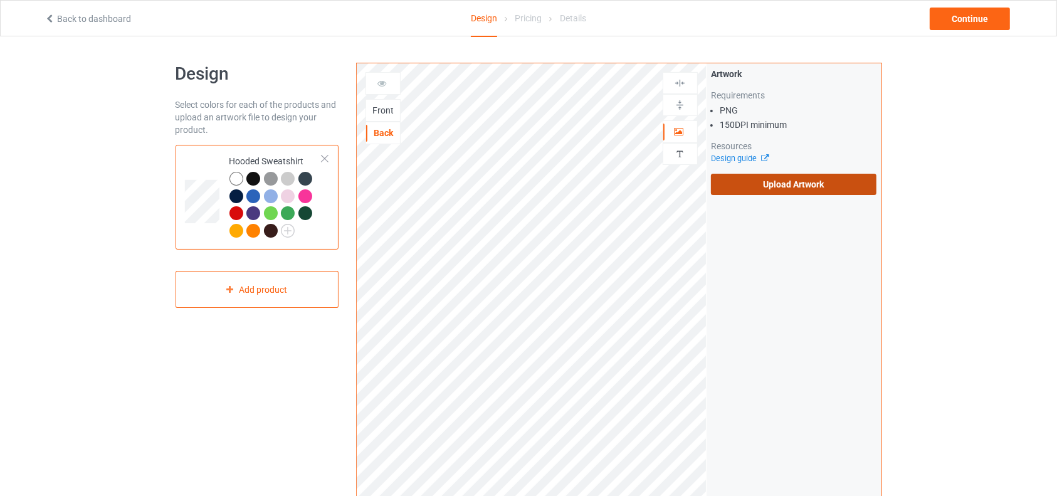
click at [747, 185] on label "Upload Artwork" at bounding box center [794, 184] width 166 height 21
click at [0, 0] on input "Upload Artwork" at bounding box center [0, 0] width 0 height 0
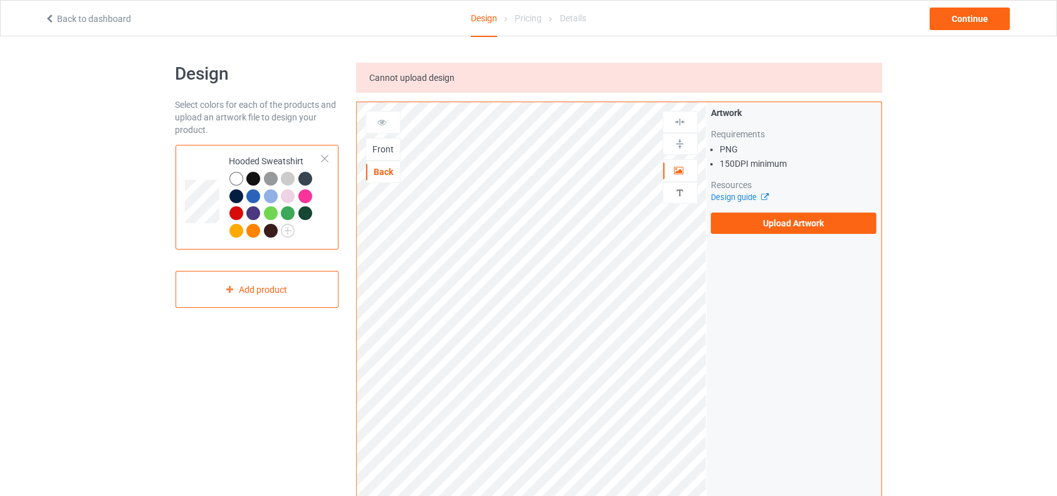
click at [382, 143] on div "Front" at bounding box center [383, 149] width 34 height 13
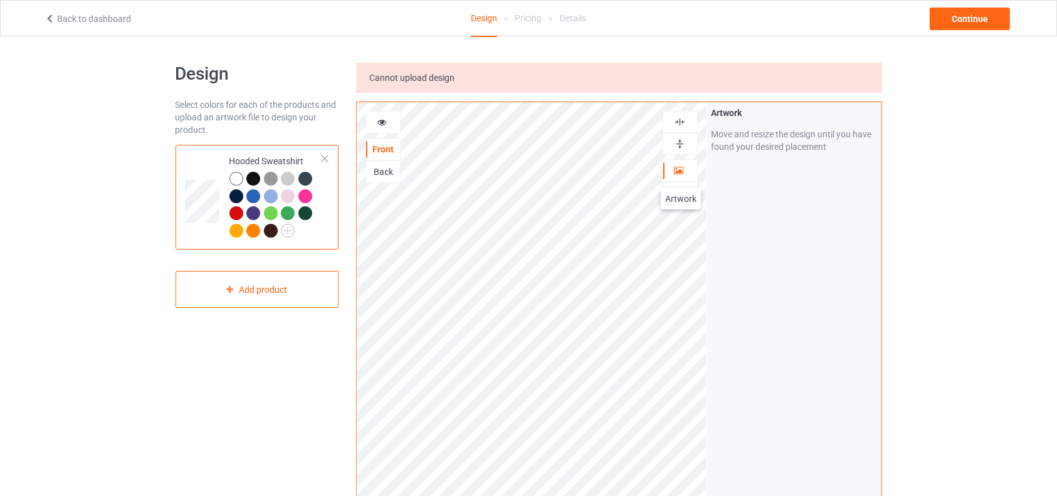
click at [681, 175] on div at bounding box center [680, 170] width 34 height 13
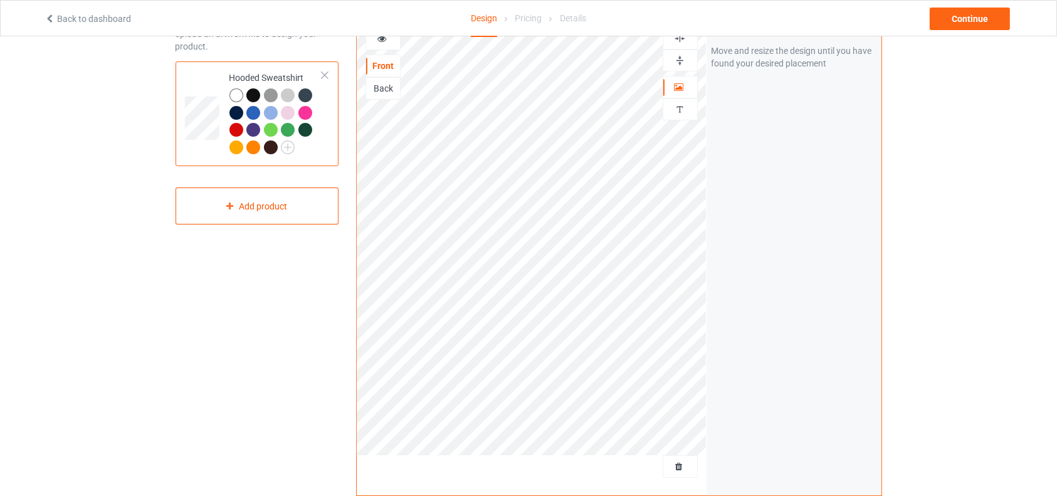
scroll to position [14, 0]
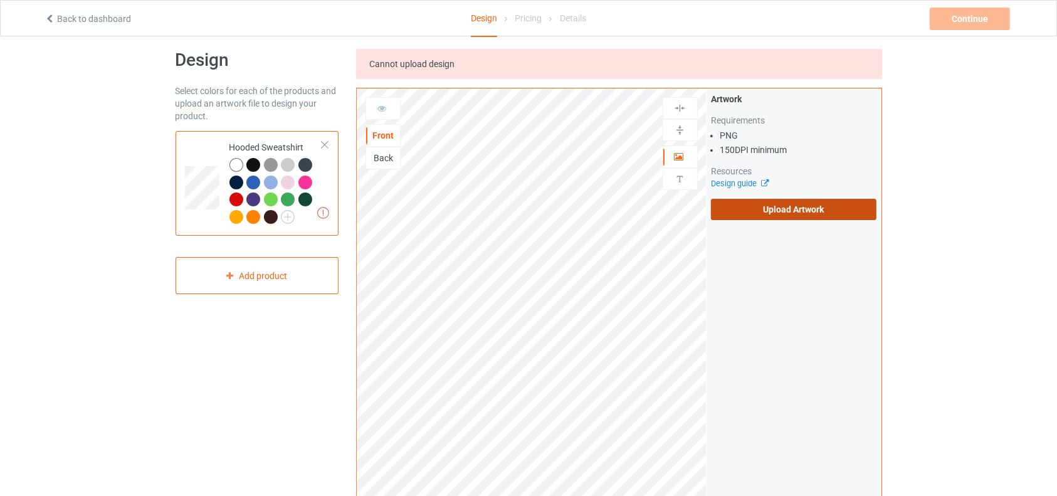
click at [791, 203] on label "Upload Artwork" at bounding box center [794, 209] width 166 height 21
click at [0, 0] on input "Upload Artwork" at bounding box center [0, 0] width 0 height 0
